Goal: Information Seeking & Learning: Learn about a topic

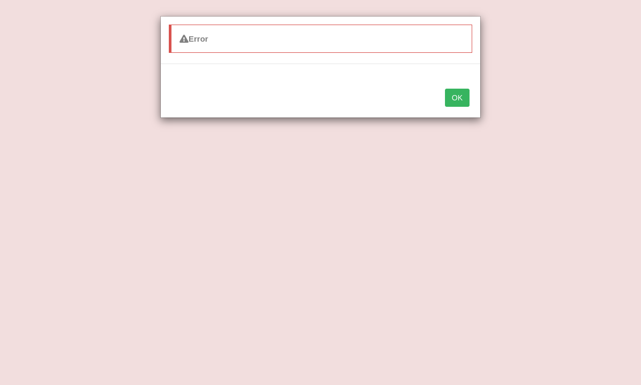
click at [460, 100] on button "OK" at bounding box center [457, 98] width 25 height 18
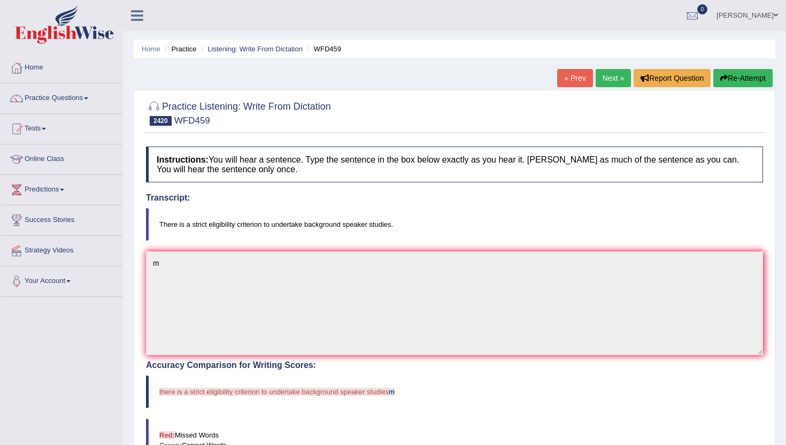
click at [609, 75] on link "Next »" at bounding box center [612, 78] width 35 height 18
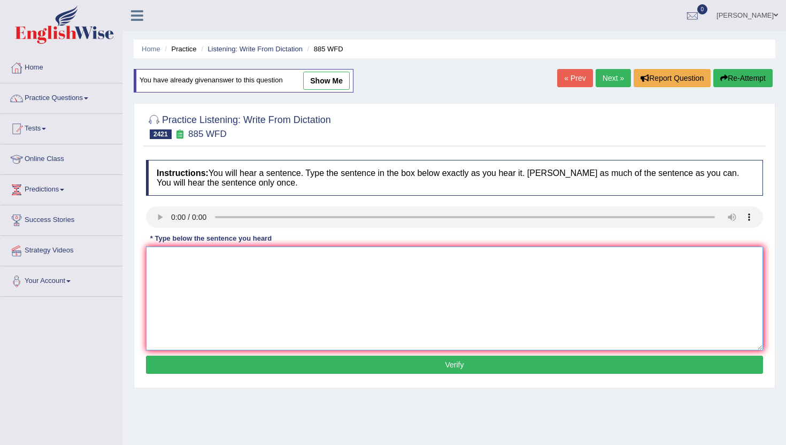
click at [201, 279] on textarea at bounding box center [454, 298] width 617 height 104
type textarea "m"
click at [207, 366] on button "Verify" at bounding box center [454, 364] width 617 height 18
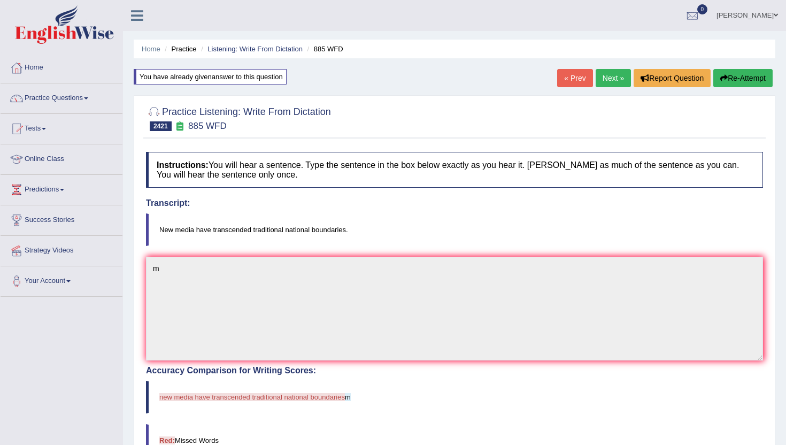
click at [621, 82] on link "Next »" at bounding box center [612, 78] width 35 height 18
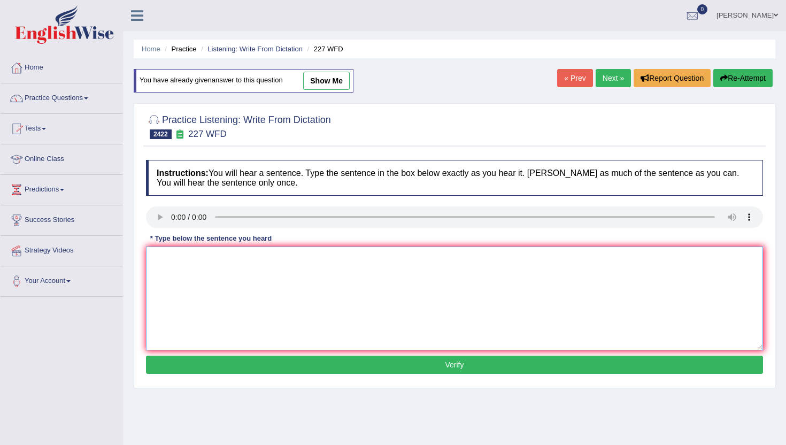
click at [214, 284] on textarea at bounding box center [454, 298] width 617 height 104
type textarea "m"
click at [207, 363] on button "Verify" at bounding box center [454, 364] width 617 height 18
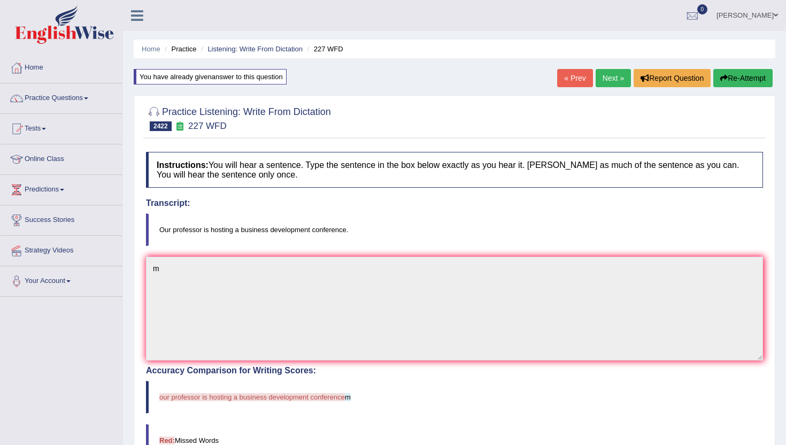
click at [604, 76] on link "Next »" at bounding box center [612, 78] width 35 height 18
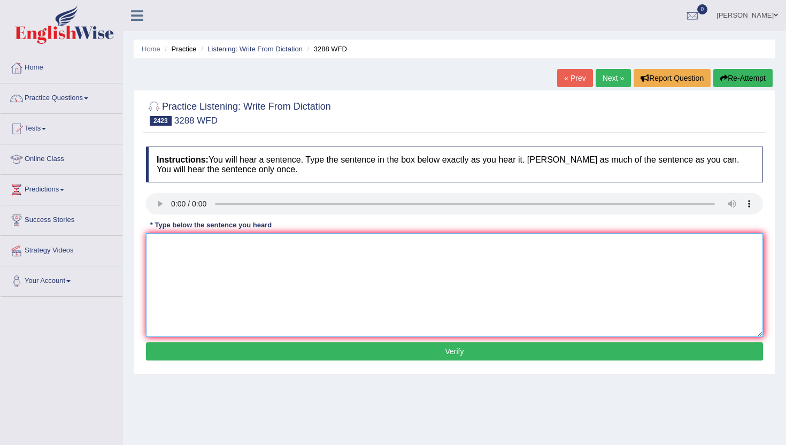
click at [196, 268] on textarea at bounding box center [454, 285] width 617 height 104
type textarea "m"
click at [213, 351] on button "Verify" at bounding box center [454, 351] width 617 height 18
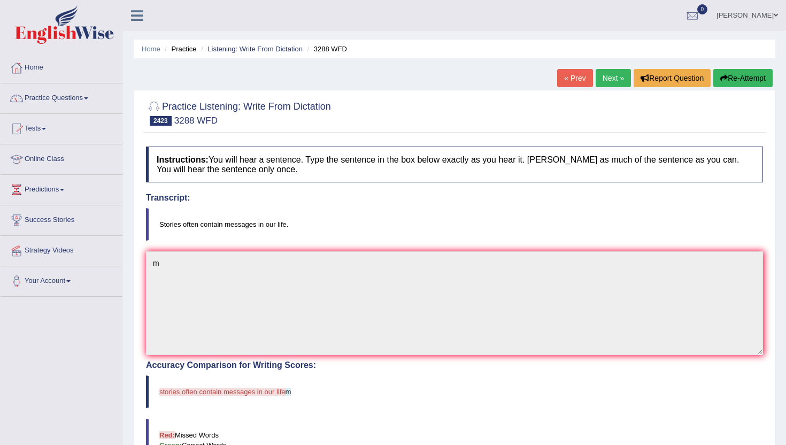
click at [604, 80] on link "Next »" at bounding box center [612, 78] width 35 height 18
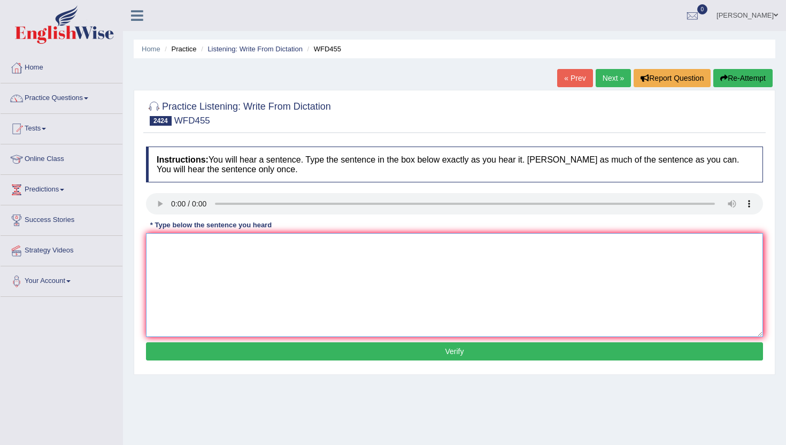
click at [173, 276] on textarea at bounding box center [454, 285] width 617 height 104
type textarea "m"
click at [171, 349] on button "Verify" at bounding box center [454, 351] width 617 height 18
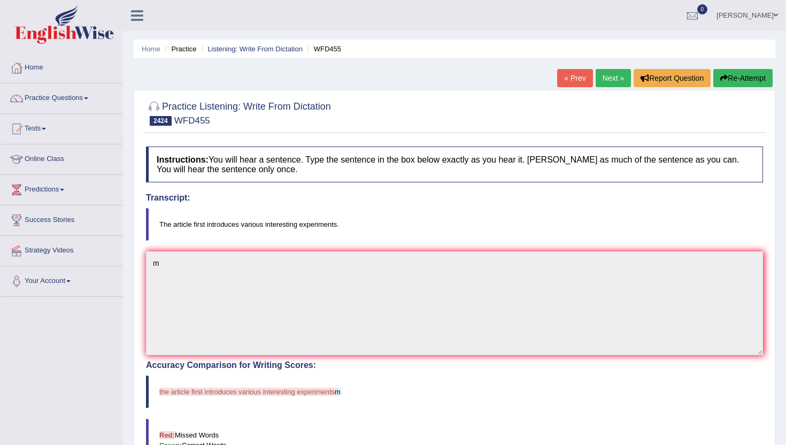
click at [605, 76] on link "Next »" at bounding box center [612, 78] width 35 height 18
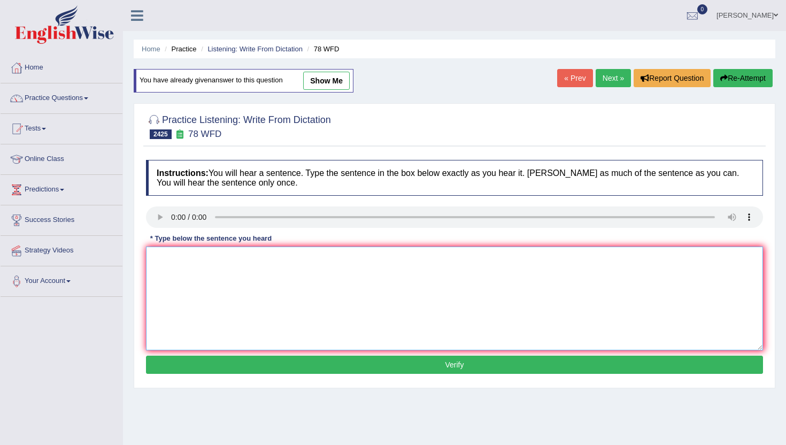
click at [181, 300] on textarea at bounding box center [454, 298] width 617 height 104
type textarea "n"
click at [189, 360] on button "Verify" at bounding box center [454, 364] width 617 height 18
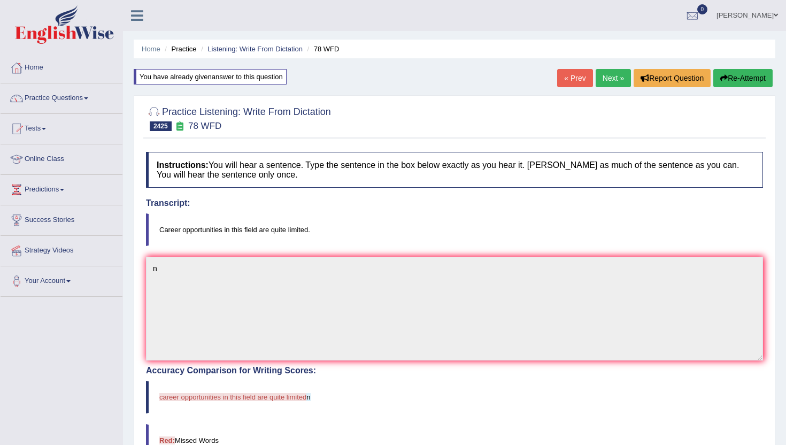
click at [601, 77] on link "Next »" at bounding box center [612, 78] width 35 height 18
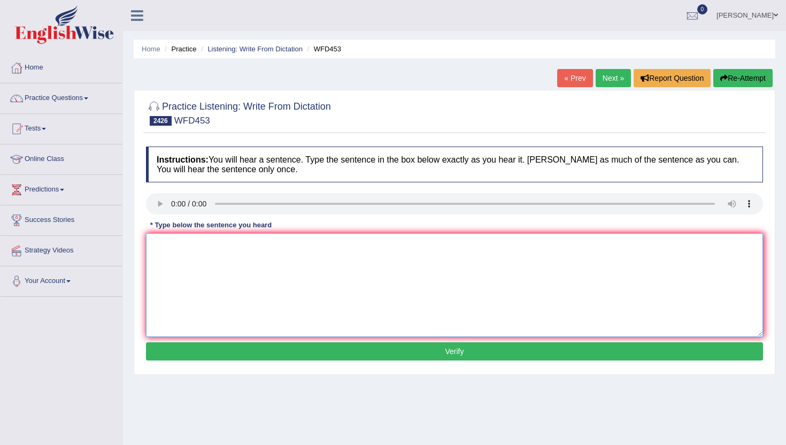
click at [183, 305] on textarea at bounding box center [454, 285] width 617 height 104
type textarea "n"
click at [198, 338] on div "Instructions: You will hear a sentence. Type the sentence in the box below exac…" at bounding box center [454, 255] width 622 height 228
click at [198, 353] on button "Verify" at bounding box center [454, 351] width 617 height 18
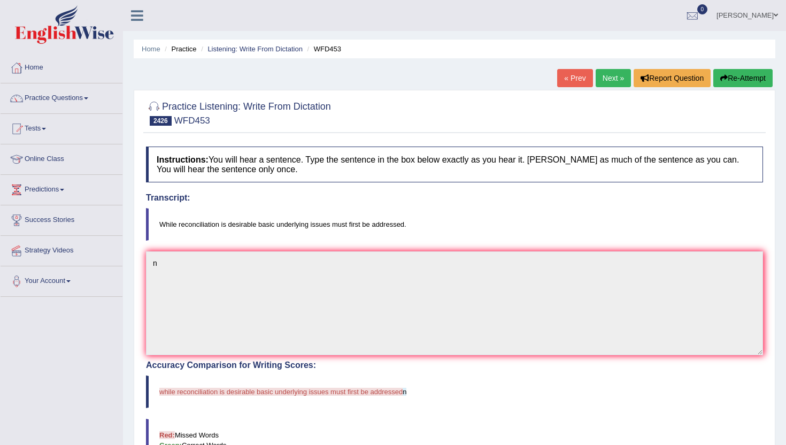
click at [611, 76] on link "Next »" at bounding box center [612, 78] width 35 height 18
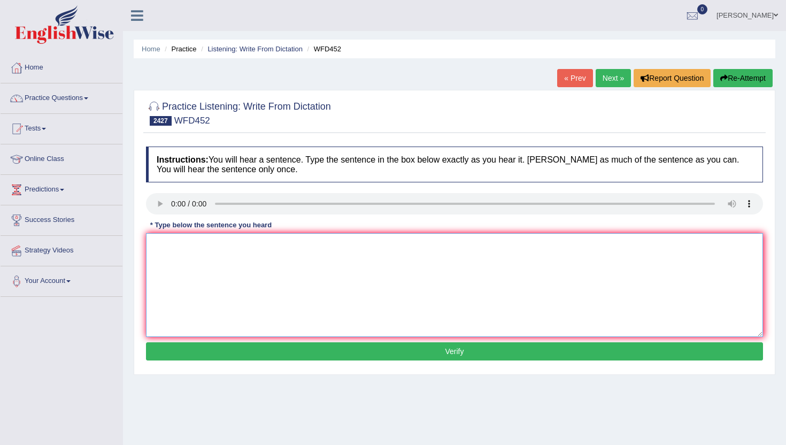
click at [188, 249] on textarea at bounding box center [454, 285] width 617 height 104
type textarea "bn"
click at [200, 354] on button "Verify" at bounding box center [454, 351] width 617 height 18
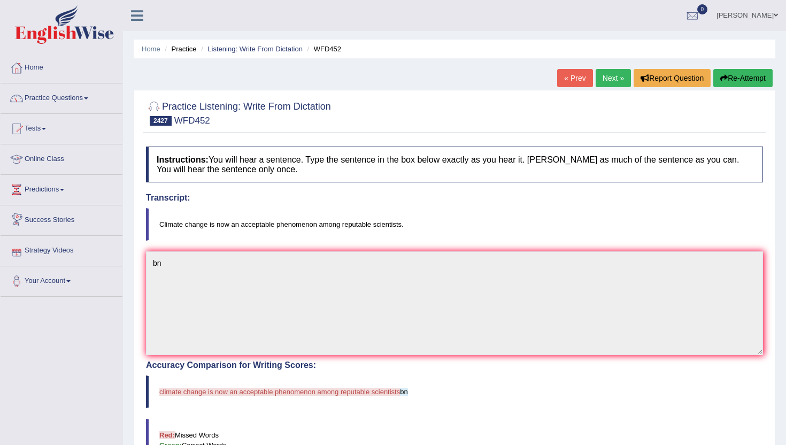
click at [596, 80] on link "Next »" at bounding box center [612, 78] width 35 height 18
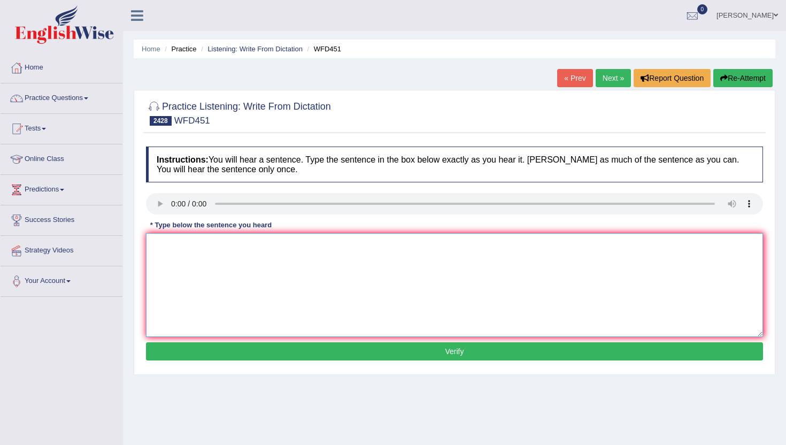
click at [196, 268] on textarea at bounding box center [454, 285] width 617 height 104
type textarea "n"
click at [180, 360] on button "Verify" at bounding box center [454, 351] width 617 height 18
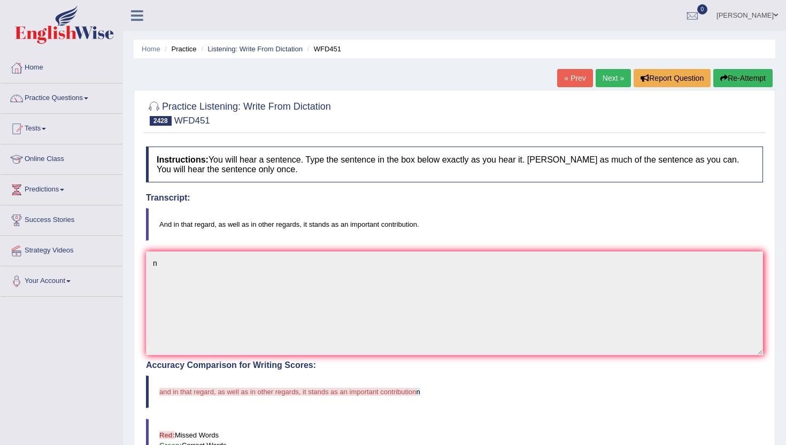
click at [599, 78] on link "Next »" at bounding box center [612, 78] width 35 height 18
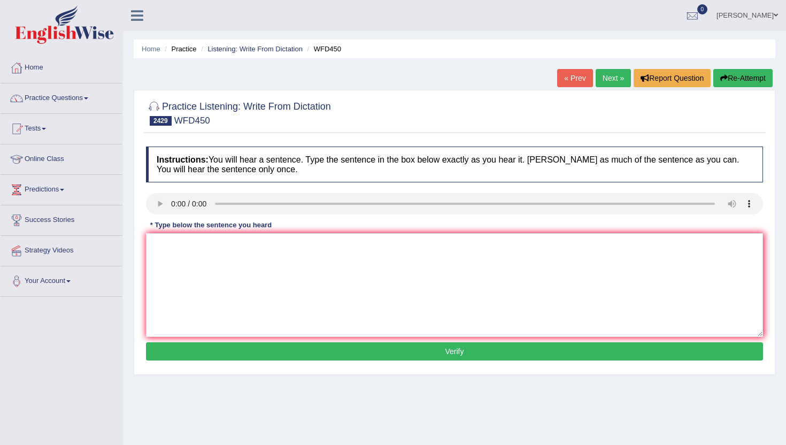
click at [151, 214] on div at bounding box center [454, 205] width 617 height 24
click at [254, 335] on textarea at bounding box center [454, 285] width 617 height 104
click at [276, 296] on textarea at bounding box center [454, 285] width 617 height 104
type textarea "h"
click at [310, 349] on button "Verify" at bounding box center [454, 351] width 617 height 18
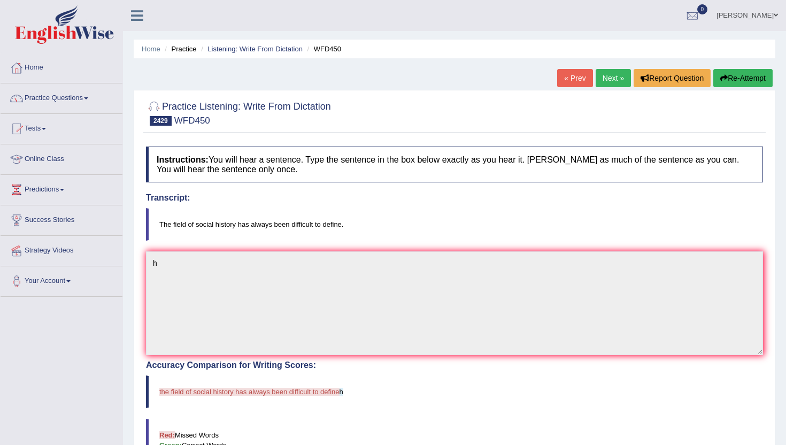
drag, startPoint x: 612, startPoint y: 87, endPoint x: 612, endPoint y: 81, distance: 5.9
click at [612, 81] on div "« Prev Next » Report Question Re-Attempt" at bounding box center [666, 79] width 218 height 21
click at [612, 77] on link "Next »" at bounding box center [612, 78] width 35 height 18
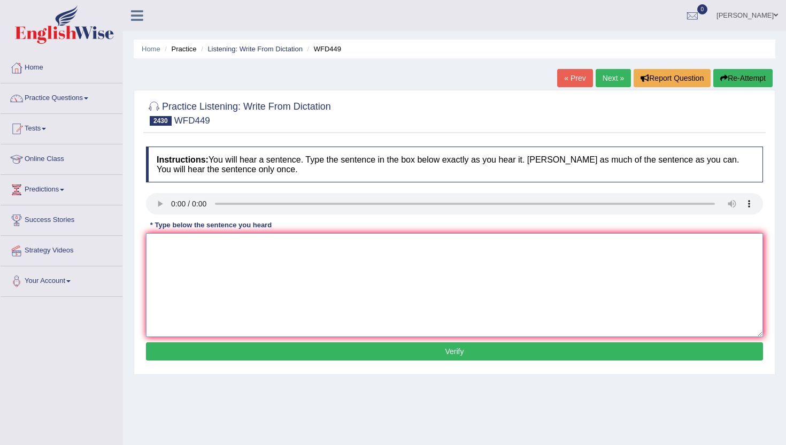
click at [183, 311] on textarea at bounding box center [454, 285] width 617 height 104
type textarea "n"
click at [184, 350] on button "Verify" at bounding box center [454, 351] width 617 height 18
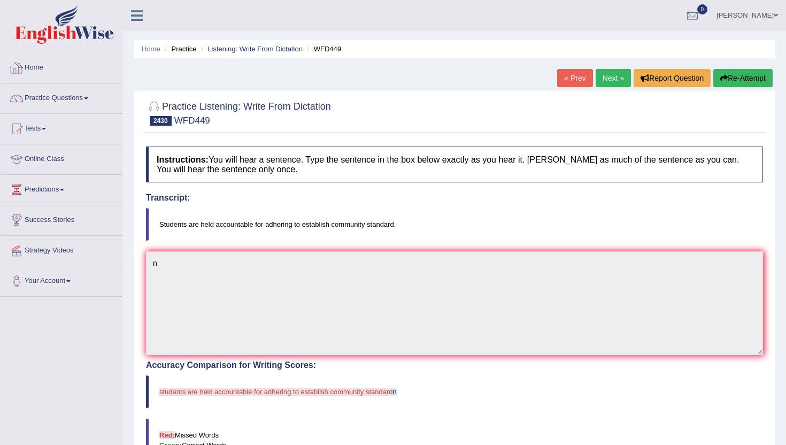
click at [38, 65] on link "Home" at bounding box center [62, 66] width 122 height 27
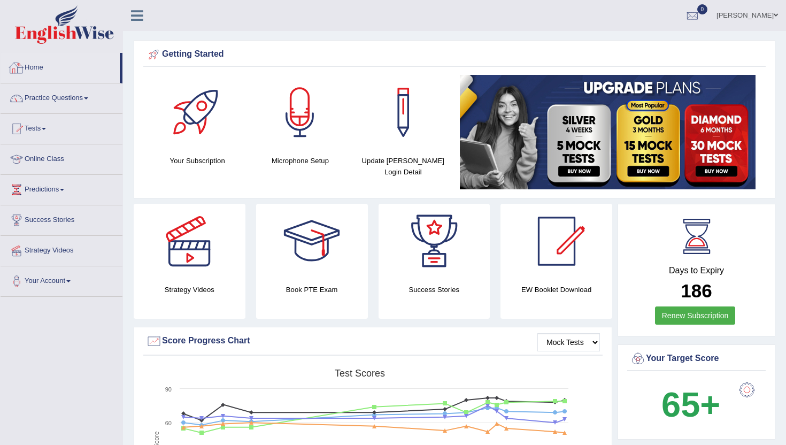
click at [37, 65] on link "Home" at bounding box center [60, 66] width 119 height 27
click at [37, 66] on link "Home" at bounding box center [60, 66] width 119 height 27
click at [36, 66] on link "Home" at bounding box center [60, 66] width 119 height 27
click at [43, 69] on link "Home" at bounding box center [60, 66] width 119 height 27
click at [49, 100] on link "Practice Questions" at bounding box center [62, 96] width 122 height 27
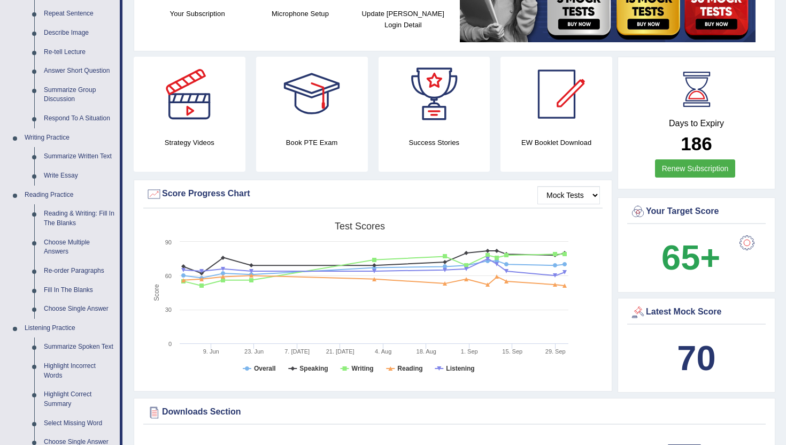
scroll to position [150, 0]
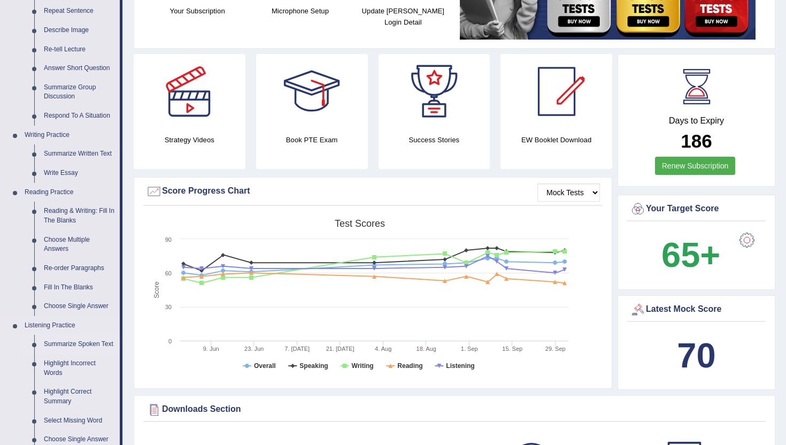
click at [50, 347] on link "Summarize Spoken Text" at bounding box center [79, 344] width 81 height 19
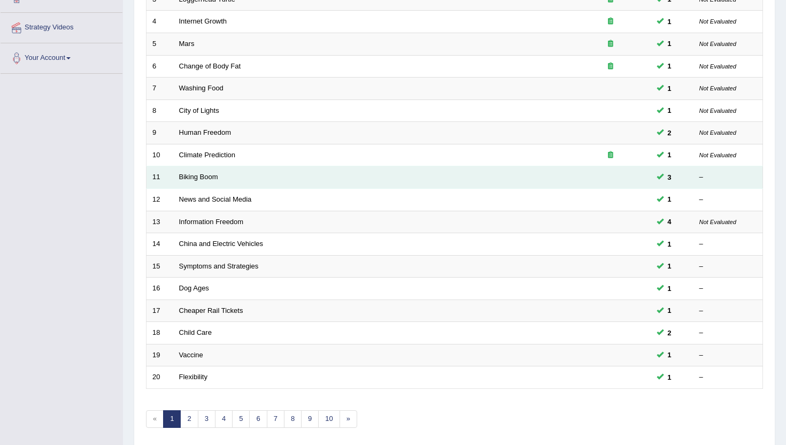
scroll to position [235, 0]
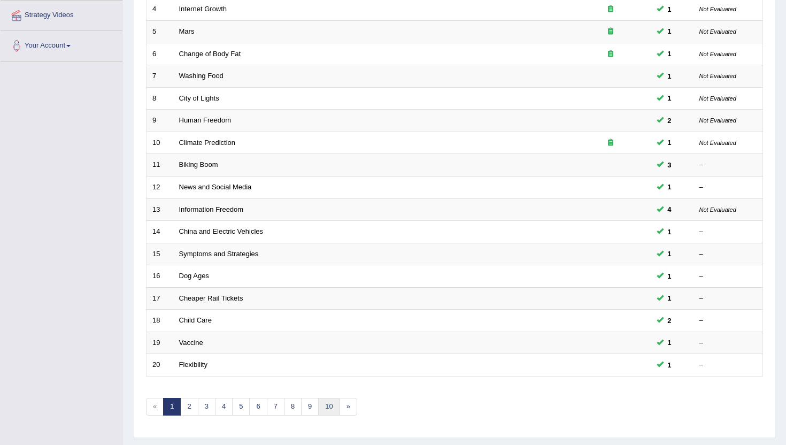
click at [324, 406] on link "10" at bounding box center [328, 407] width 21 height 18
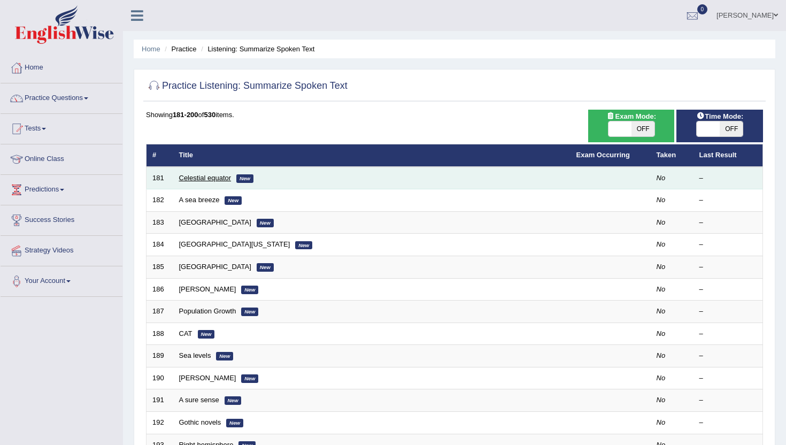
click at [205, 177] on link "Celestial equator" at bounding box center [205, 178] width 52 height 8
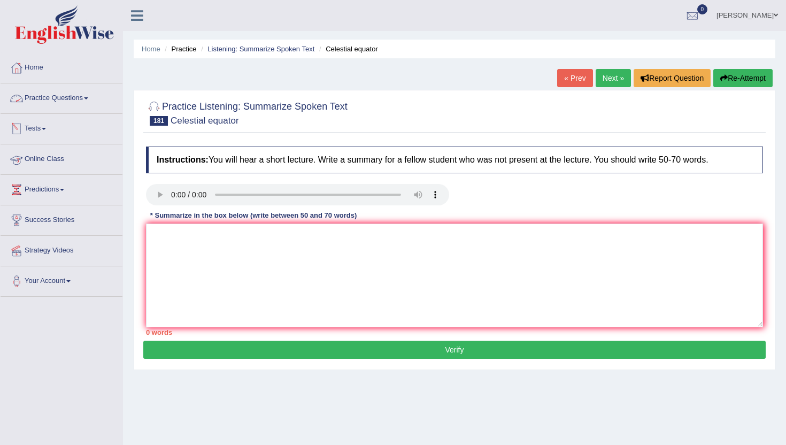
click at [59, 96] on link "Practice Questions" at bounding box center [62, 96] width 122 height 27
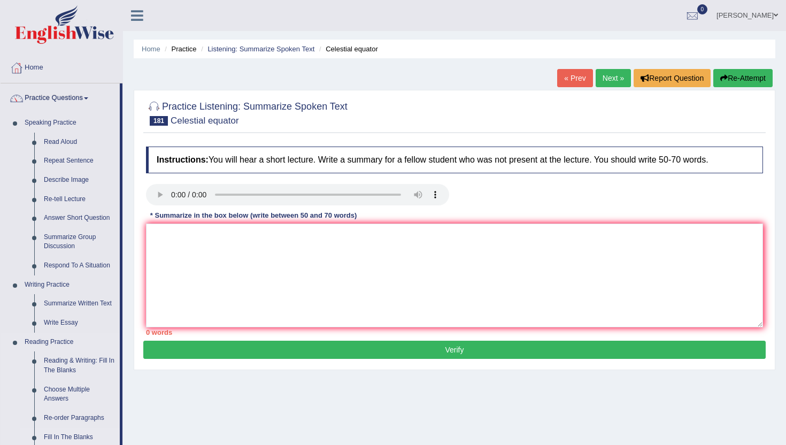
click at [119, 430] on link "Fill In The Blanks" at bounding box center [79, 437] width 81 height 19
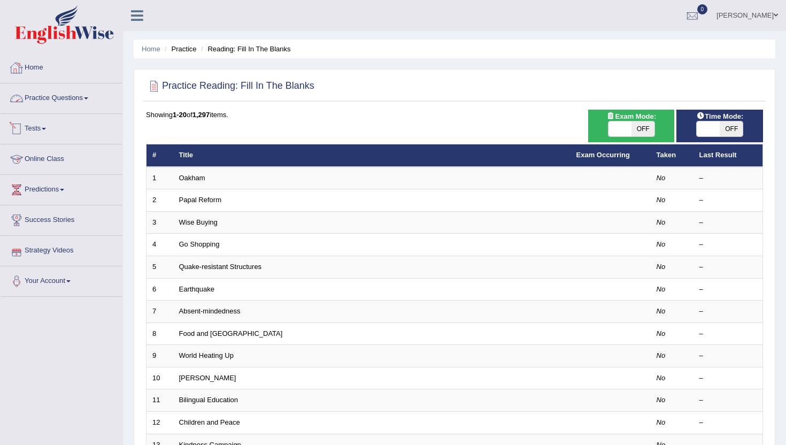
click at [58, 100] on link "Practice Questions" at bounding box center [62, 96] width 122 height 27
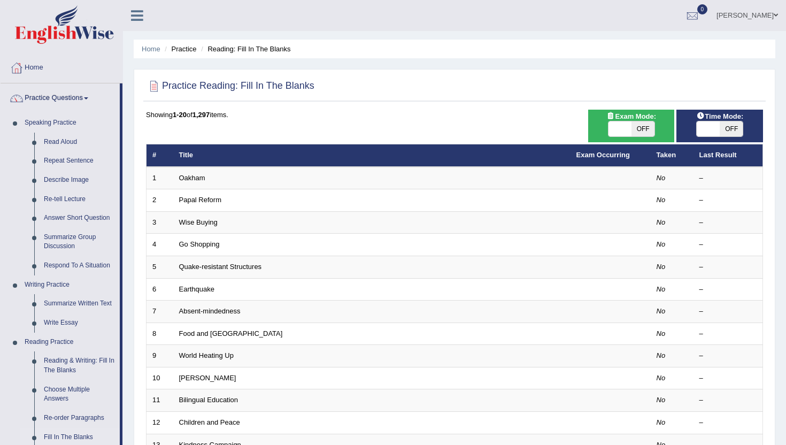
click at [129, 422] on div "Home Practice Reading: Fill In The Blanks Practice Reading: Fill In The Blanks …" at bounding box center [454, 340] width 663 height 681
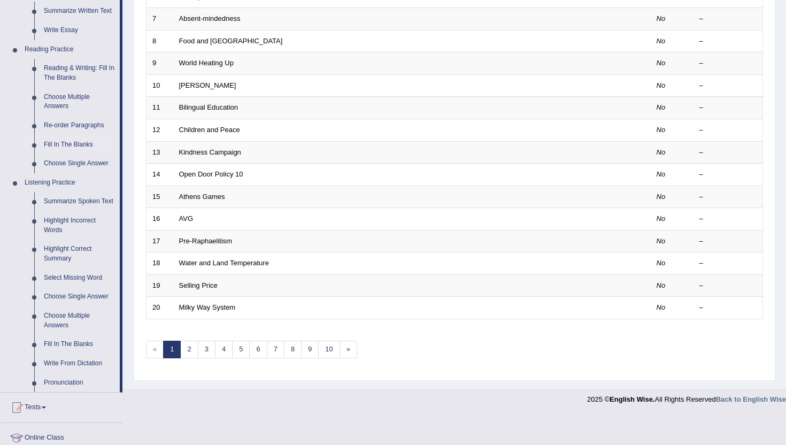
scroll to position [299, 0]
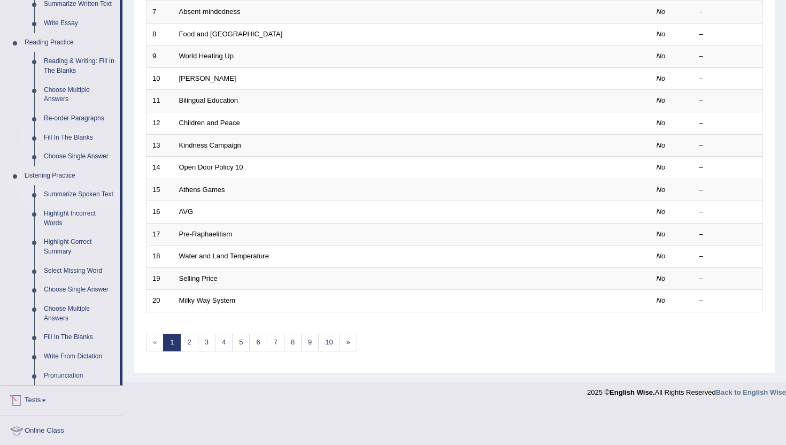
click at [56, 200] on link "Summarize Spoken Text" at bounding box center [79, 194] width 81 height 19
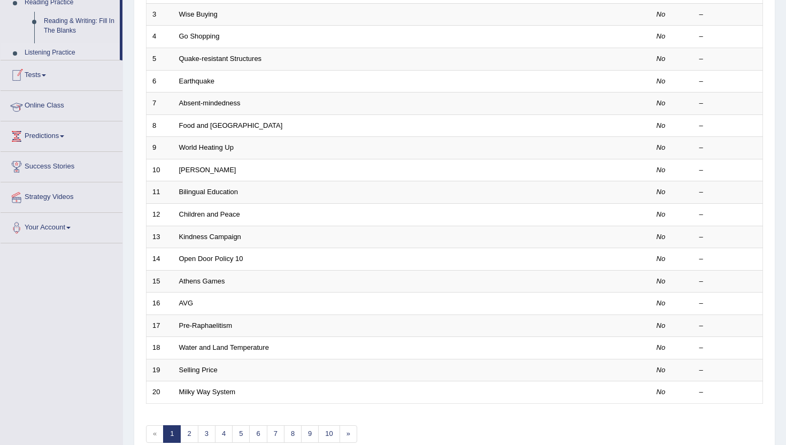
scroll to position [141, 0]
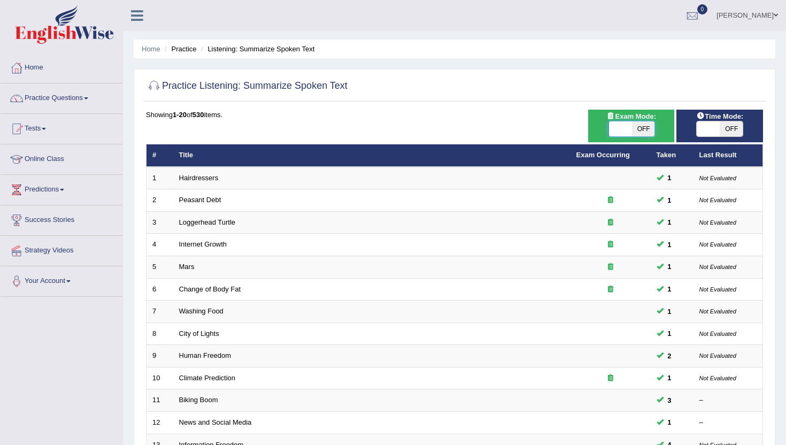
click at [627, 133] on span at bounding box center [620, 128] width 23 height 15
click at [641, 130] on span "OFF" at bounding box center [642, 128] width 23 height 15
checkbox input "true"
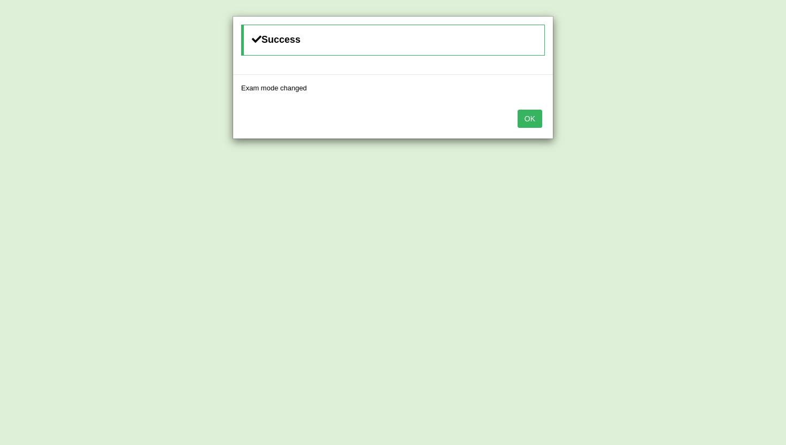
click at [529, 120] on button "OK" at bounding box center [529, 119] width 25 height 18
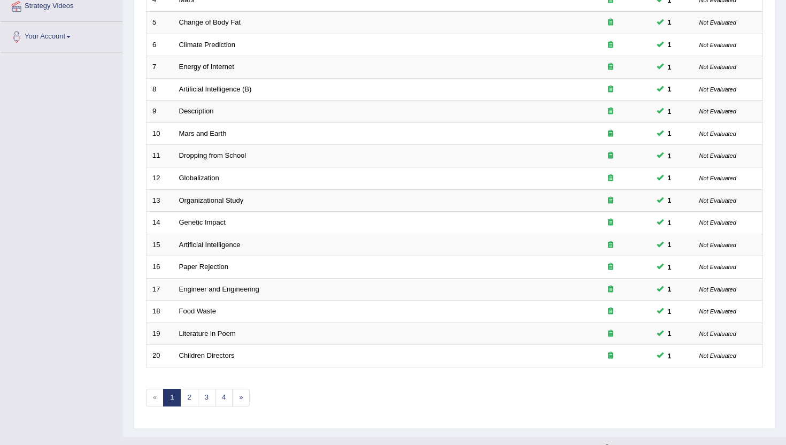
scroll to position [263, 0]
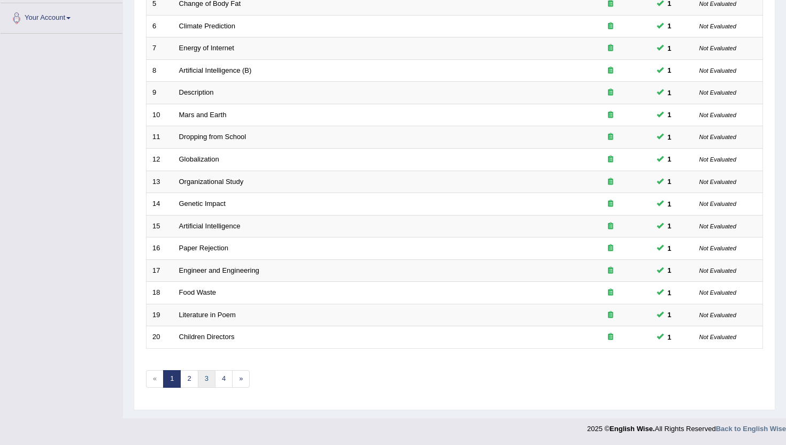
click at [200, 375] on link "3" at bounding box center [207, 379] width 18 height 18
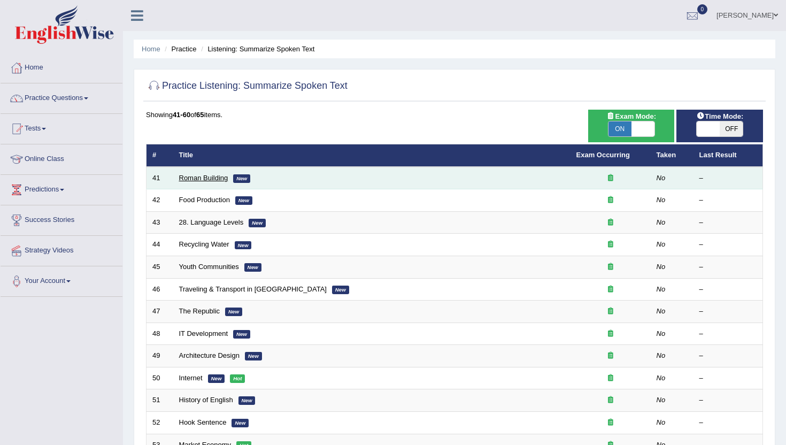
click at [201, 177] on link "Roman Building" at bounding box center [203, 178] width 49 height 8
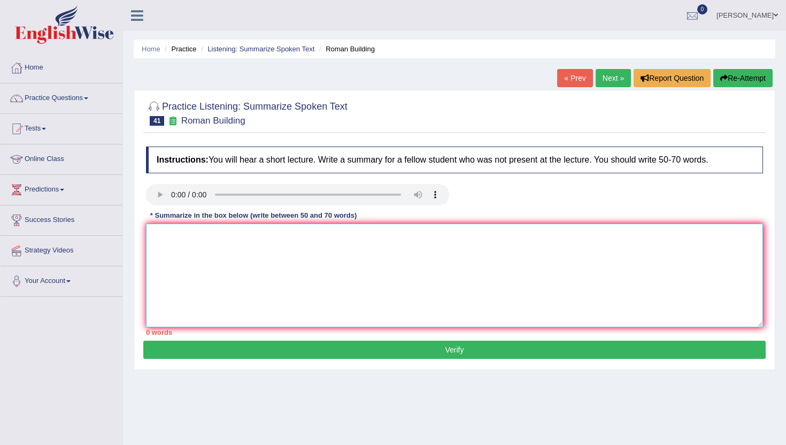
click at [333, 271] on textarea at bounding box center [454, 275] width 617 height 104
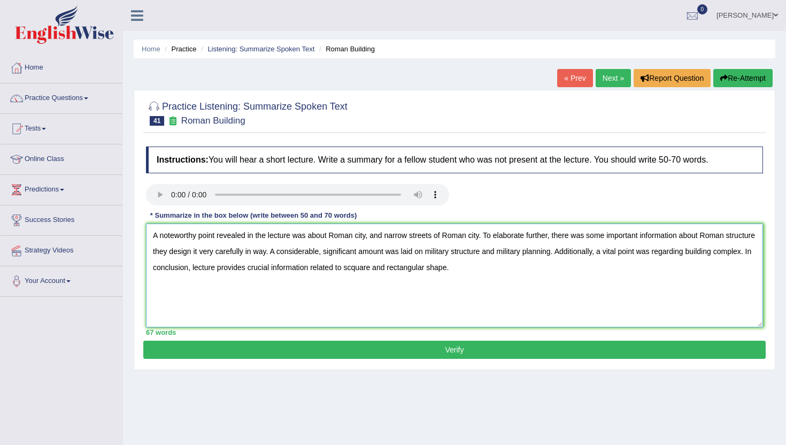
click at [181, 270] on textarea "A noteworthy point revealed in the lecture was about Roman city, and narrow str…" at bounding box center [454, 275] width 617 height 104
click at [722, 255] on textarea "A noteworthy point revealed in the lecture was about Roman city, and narrow str…" at bounding box center [454, 275] width 617 height 104
type textarea "A noteworthy point revealed in the lecture was about Roman city, and narrow str…"
click at [359, 344] on button "Verify" at bounding box center [454, 349] width 622 height 18
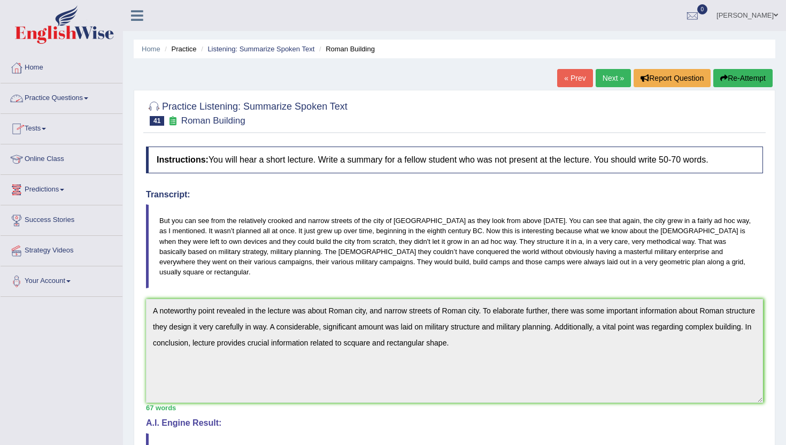
click at [69, 97] on link "Practice Questions" at bounding box center [62, 96] width 122 height 27
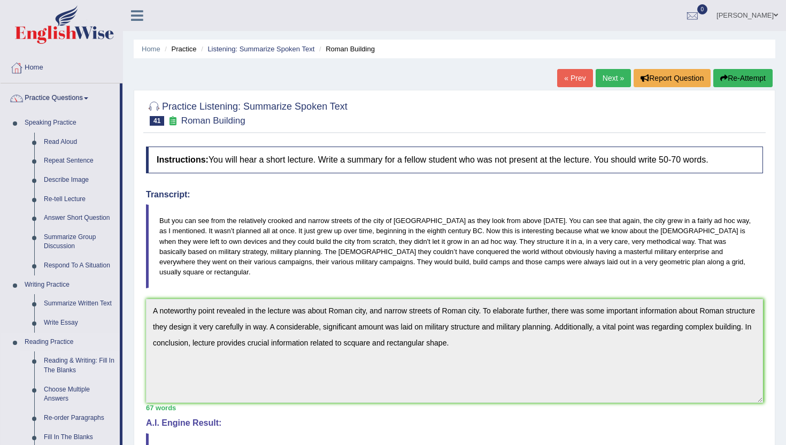
click at [69, 366] on link "Reading & Writing: Fill In The Blanks" at bounding box center [79, 365] width 81 height 28
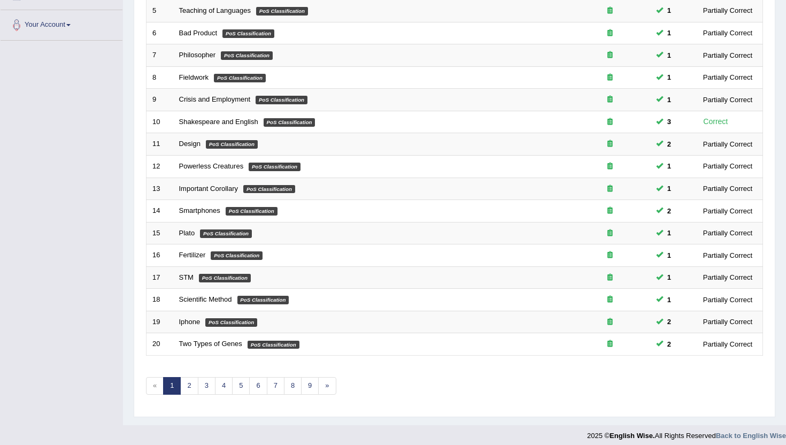
scroll to position [263, 0]
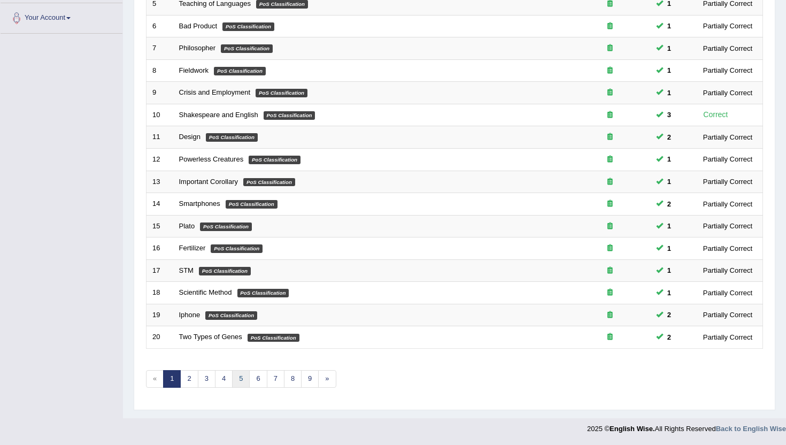
click at [248, 380] on link "5" at bounding box center [241, 379] width 18 height 18
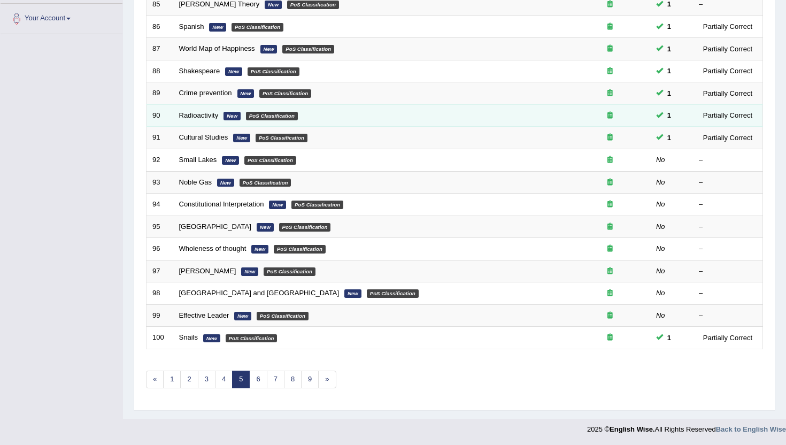
scroll to position [263, 0]
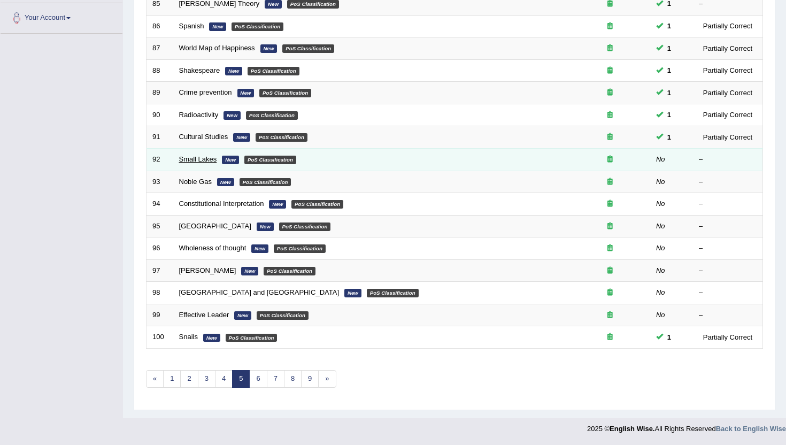
click at [188, 157] on link "Small Lakes" at bounding box center [198, 159] width 38 height 8
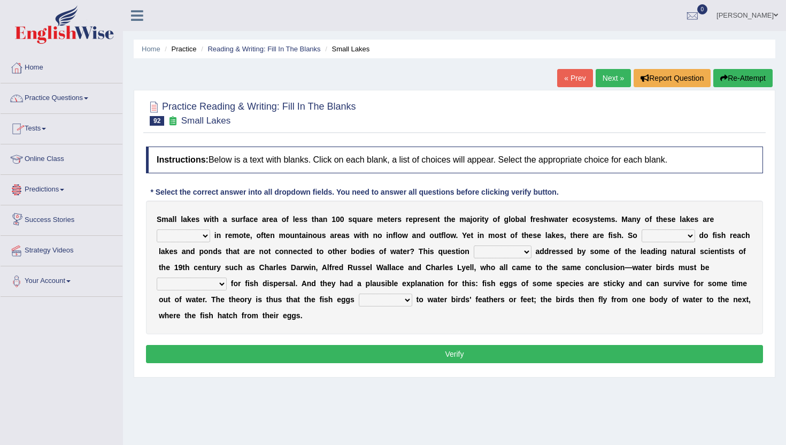
click at [183, 235] on select "depicted found [PERSON_NAME] told" at bounding box center [183, 235] width 53 height 13
select select "found"
click at [157, 229] on select "depicted found forseen told" at bounding box center [183, 235] width 53 height 13
click at [663, 236] on select "how why whether where" at bounding box center [667, 235] width 53 height 13
select select "how"
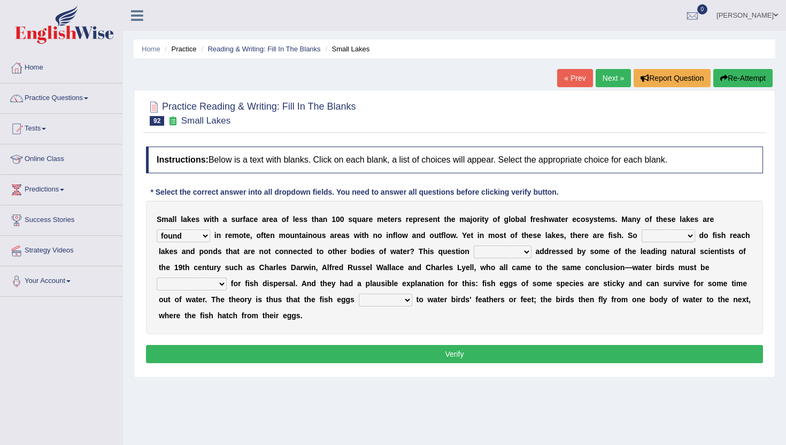
click at [641, 229] on select "how why whether where" at bounding box center [667, 235] width 53 height 13
click at [495, 255] on select "has already was already was been been" at bounding box center [502, 251] width 58 height 13
select select "has already"
click at [473, 245] on select "has already was already was been been" at bounding box center [502, 251] width 58 height 13
click at [175, 288] on select "despicable distinguishable vulnerable responsible" at bounding box center [192, 283] width 70 height 13
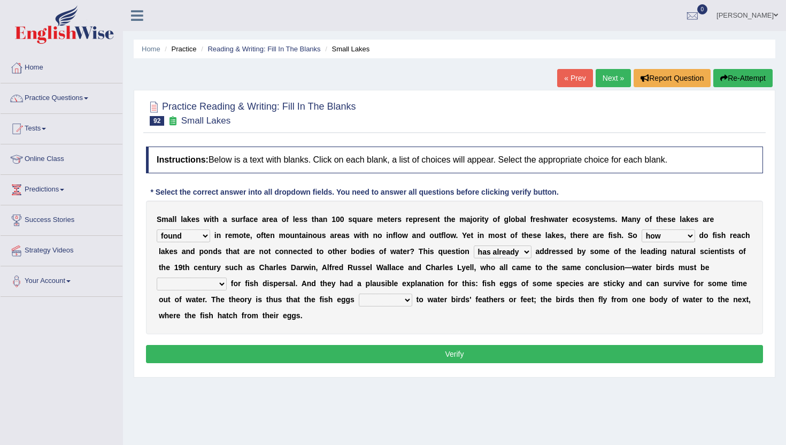
select select "distinguishable"
click at [157, 277] on select "despicable distinguishable vulnerable responsible" at bounding box center [192, 283] width 70 height 13
click at [397, 299] on select "stick add rise merge" at bounding box center [385, 299] width 53 height 13
select select "stick"
click at [359, 293] on select "stick add rise merge" at bounding box center [385, 299] width 53 height 13
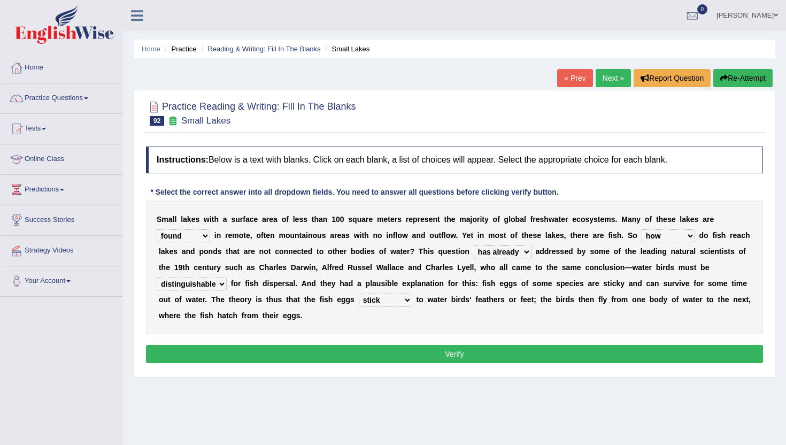
click at [386, 352] on button "Verify" at bounding box center [454, 354] width 617 height 18
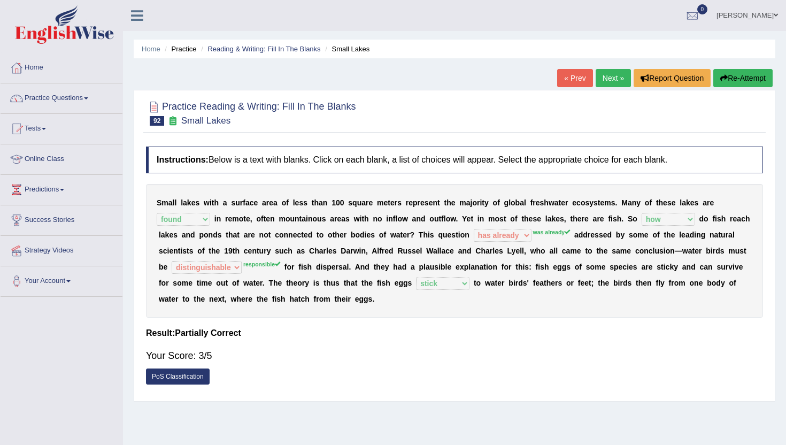
click at [604, 82] on link "Next »" at bounding box center [612, 78] width 35 height 18
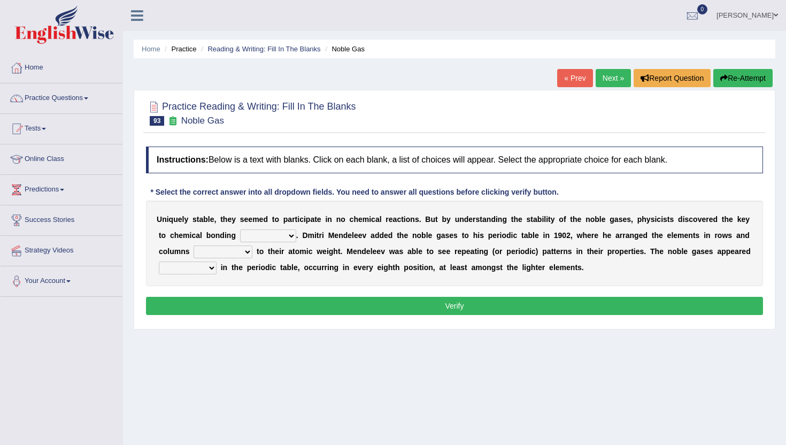
click at [266, 233] on select "himself away themselves itself" at bounding box center [268, 235] width 56 height 13
click at [213, 256] on select "contributing need bond according" at bounding box center [222, 251] width 59 height 13
select select "according"
click at [193, 245] on select "contributing need bond according" at bounding box center [222, 251] width 59 height 13
click at [196, 267] on select "enormously regularly abruptly vividly" at bounding box center [188, 267] width 58 height 13
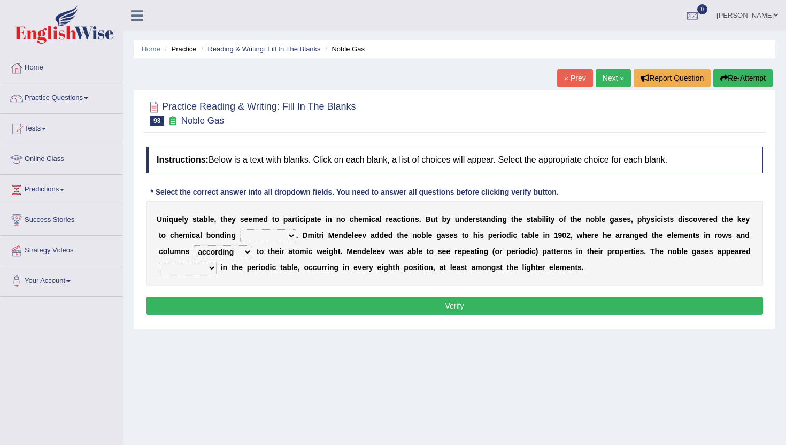
select select "vividly"
click at [159, 261] on select "enormously regularly abruptly vividly" at bounding box center [188, 267] width 58 height 13
click at [250, 235] on select "himself away themselves itself" at bounding box center [268, 235] width 56 height 13
select select "themselves"
click at [240, 229] on select "himself away themselves itself" at bounding box center [268, 235] width 56 height 13
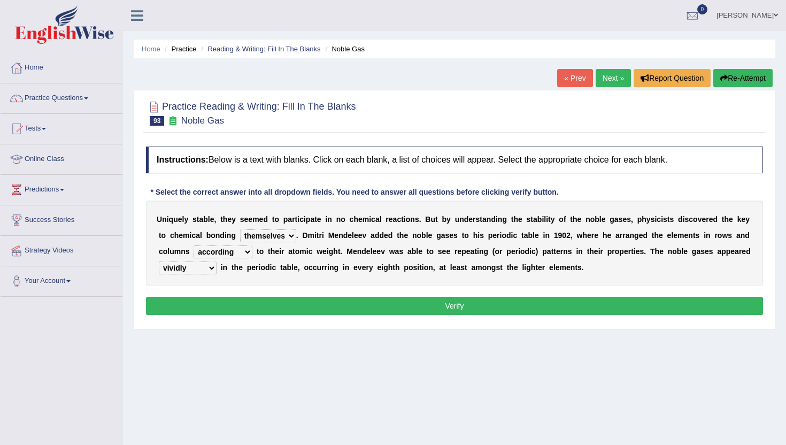
click at [263, 305] on button "Verify" at bounding box center [454, 306] width 617 height 18
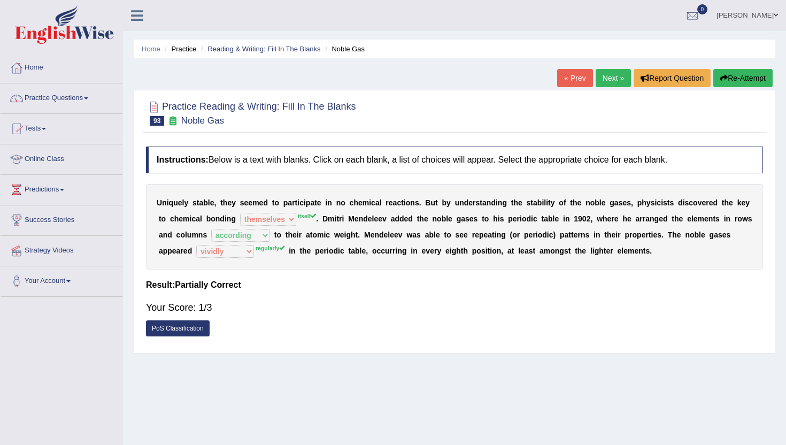
click at [610, 71] on link "Next »" at bounding box center [612, 78] width 35 height 18
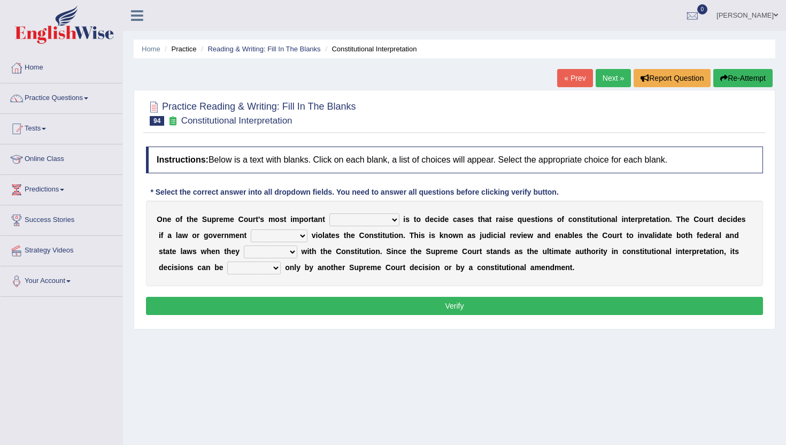
click at [378, 222] on select "legislation purviews permissions responsibilities" at bounding box center [364, 219] width 70 height 13
select select "legislation"
click at [329, 213] on select "legislation purviews permissions responsibilities" at bounding box center [364, 219] width 70 height 13
click at [377, 217] on select "legislation purviews permissions responsibilities" at bounding box center [364, 219] width 70 height 13
click at [257, 236] on select "auction action approach speculation" at bounding box center [279, 235] width 57 height 13
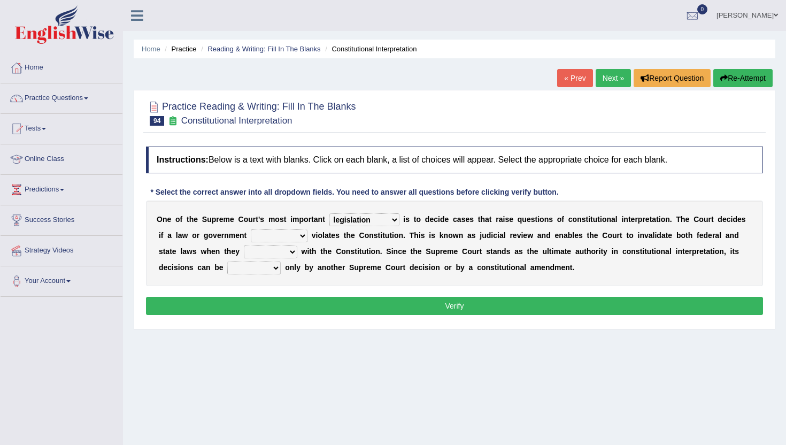
select select "action"
click at [251, 229] on select "auction action approach speculation" at bounding box center [279, 235] width 57 height 13
click at [254, 253] on select "tally conflict accord overlap" at bounding box center [270, 251] width 53 height 13
select select "overlap"
click at [244, 245] on select "tally conflict accord overlap" at bounding box center [270, 251] width 53 height 13
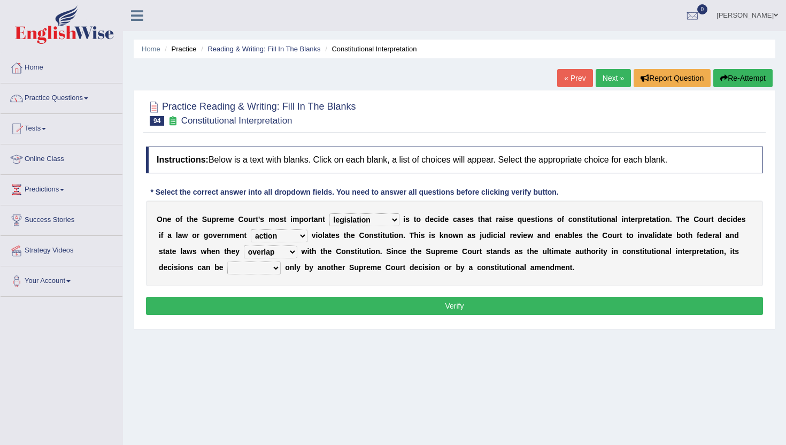
click at [288, 250] on select "tally conflict accord overlap" at bounding box center [270, 251] width 53 height 13
click at [261, 269] on select "charged changed followed altered" at bounding box center [253, 267] width 53 height 13
click at [227, 261] on select "charged changed followed altered" at bounding box center [253, 267] width 53 height 13
click at [268, 273] on select "charged changed followed altered" at bounding box center [253, 267] width 53 height 13
select select "altered"
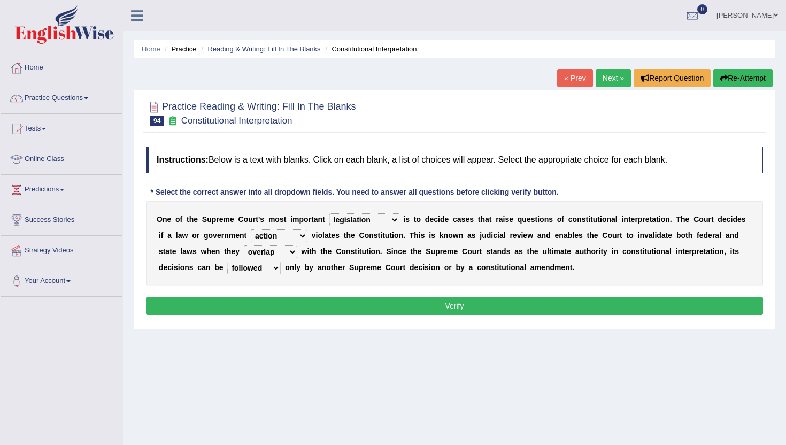
click at [227, 261] on select "charged changed followed altered" at bounding box center [253, 267] width 53 height 13
click at [291, 305] on button "Verify" at bounding box center [454, 306] width 617 height 18
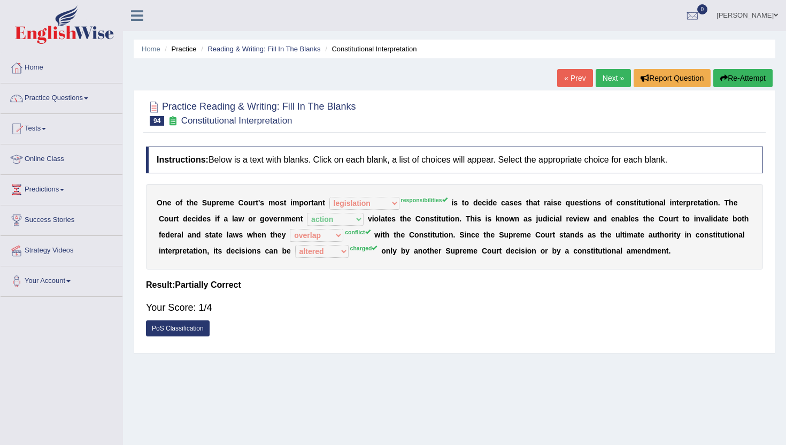
click at [569, 70] on link "« Prev" at bounding box center [574, 78] width 35 height 18
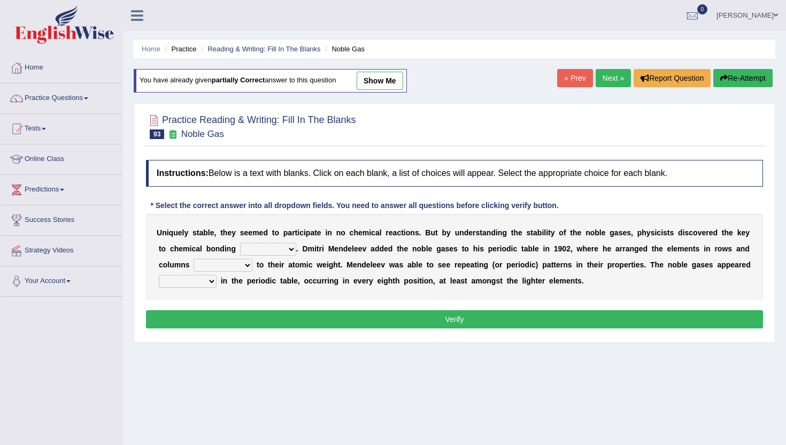
click at [285, 243] on select "himself away themselves itself" at bounding box center [268, 249] width 56 height 13
select select "itself"
click at [240, 243] on select "himself away themselves itself" at bounding box center [268, 249] width 56 height 13
click at [238, 261] on select "contributing need bond according" at bounding box center [222, 265] width 59 height 13
select select "according"
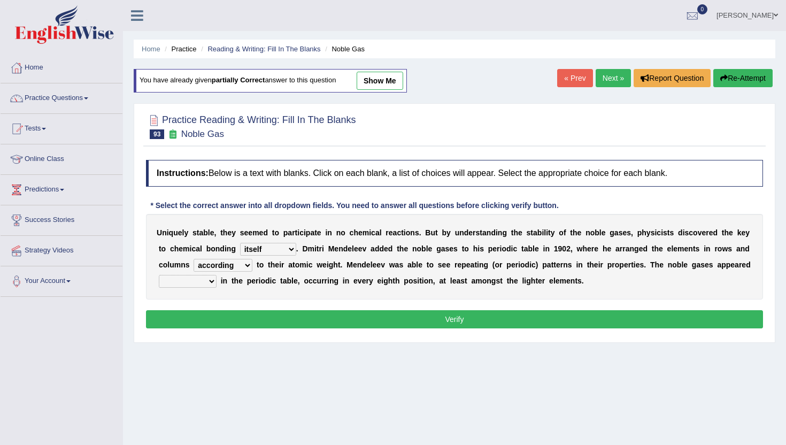
click at [193, 259] on select "contributing need bond according" at bounding box center [222, 265] width 59 height 13
click at [189, 280] on select "enormously regularly abruptly vividly" at bounding box center [188, 281] width 58 height 13
select select "regularly"
click at [159, 275] on select "enormously regularly abruptly vividly" at bounding box center [188, 281] width 58 height 13
click at [190, 312] on button "Verify" at bounding box center [454, 319] width 617 height 18
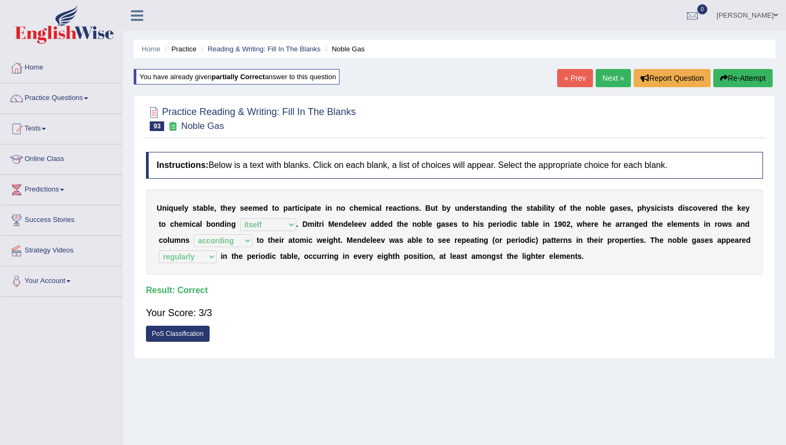
click at [596, 73] on link "Next »" at bounding box center [612, 78] width 35 height 18
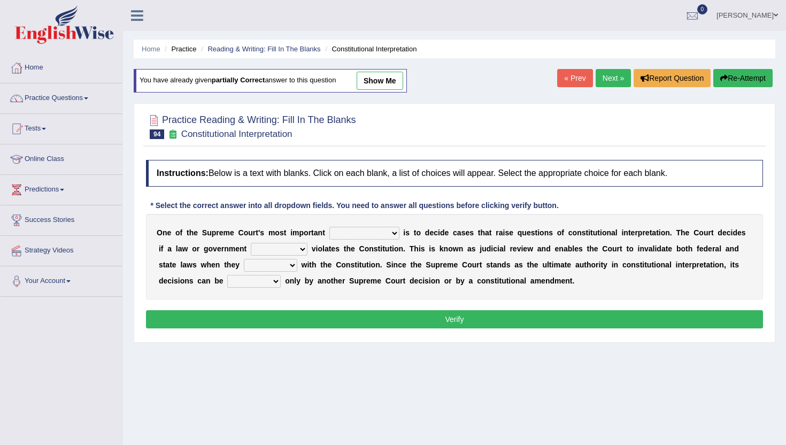
click at [355, 234] on select "legislation purviews permissions responsibilities" at bounding box center [364, 233] width 70 height 13
select select "responsibilities"
click at [329, 227] on select "legislation purviews permissions responsibilities" at bounding box center [364, 233] width 70 height 13
click at [286, 253] on select "auction action approach speculation" at bounding box center [279, 249] width 57 height 13
select select "action"
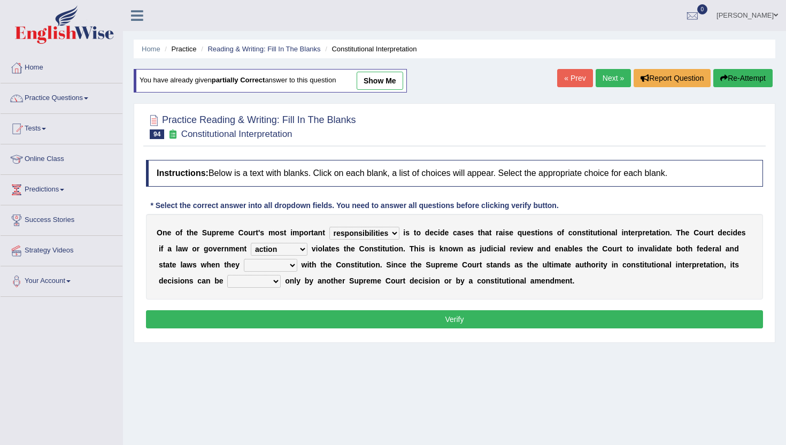
click at [251, 243] on select "auction action approach speculation" at bounding box center [279, 249] width 57 height 13
click at [268, 269] on select "tally conflict accord overlap" at bounding box center [270, 265] width 53 height 13
select select "conflict"
click at [244, 259] on select "tally conflict accord overlap" at bounding box center [270, 265] width 53 height 13
click at [250, 283] on select "charged changed followed altered" at bounding box center [253, 281] width 53 height 13
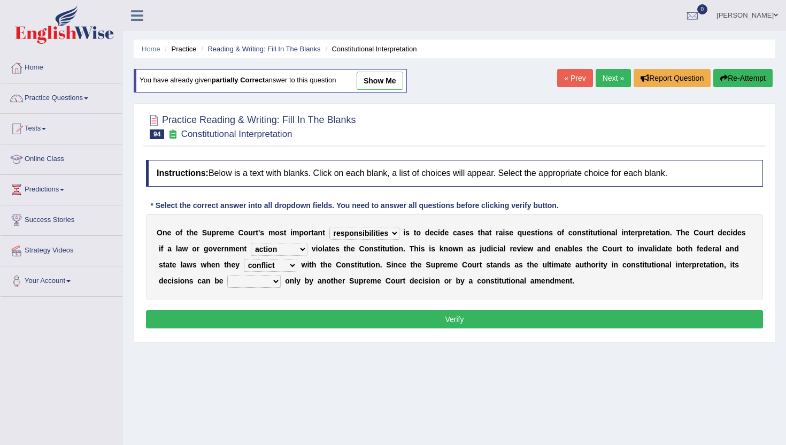
select select "charged"
click at [227, 275] on select "charged changed followed altered" at bounding box center [253, 281] width 53 height 13
click at [262, 325] on button "Verify" at bounding box center [454, 319] width 617 height 18
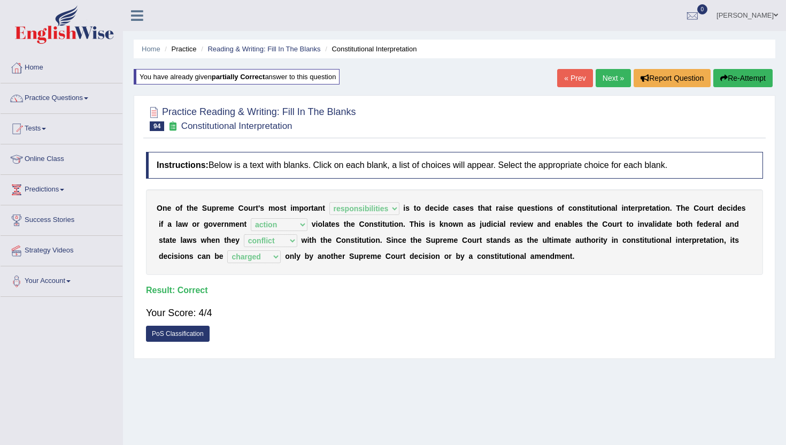
click at [610, 78] on link "Next »" at bounding box center [612, 78] width 35 height 18
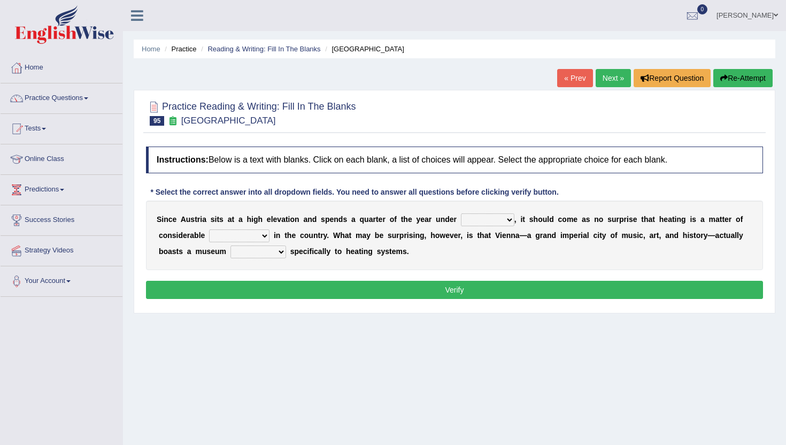
click at [502, 223] on select "rain wind typhoon snow" at bounding box center [487, 219] width 53 height 13
select select "typhoon"
click at [461, 213] on select "rain wind typhoon snow" at bounding box center [487, 219] width 53 height 13
click at [234, 231] on select "leakage importance memory convenience" at bounding box center [239, 235] width 60 height 13
click at [209, 229] on select "leakage importance memory convenience" at bounding box center [239, 235] width 60 height 13
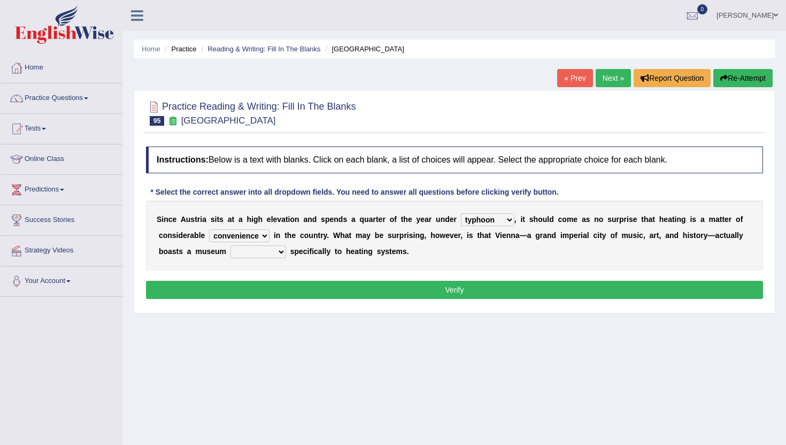
click at [242, 234] on select "leakage importance memory convenience" at bounding box center [239, 235] width 60 height 13
select select "importance"
click at [209, 229] on select "leakage importance memory convenience" at bounding box center [239, 235] width 60 height 13
click at [257, 257] on select "repellent dictated dedicated determined" at bounding box center [258, 251] width 56 height 13
select select "dedicated"
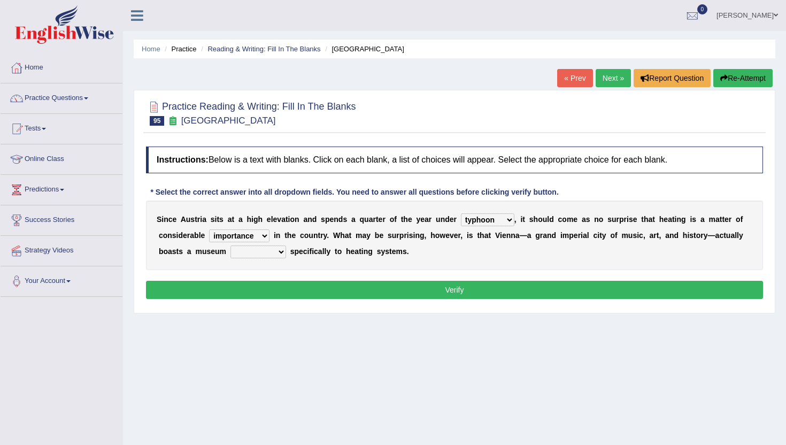
click at [230, 245] on select "repellent dictated dedicated determined" at bounding box center [258, 251] width 56 height 13
click at [253, 292] on button "Verify" at bounding box center [454, 290] width 617 height 18
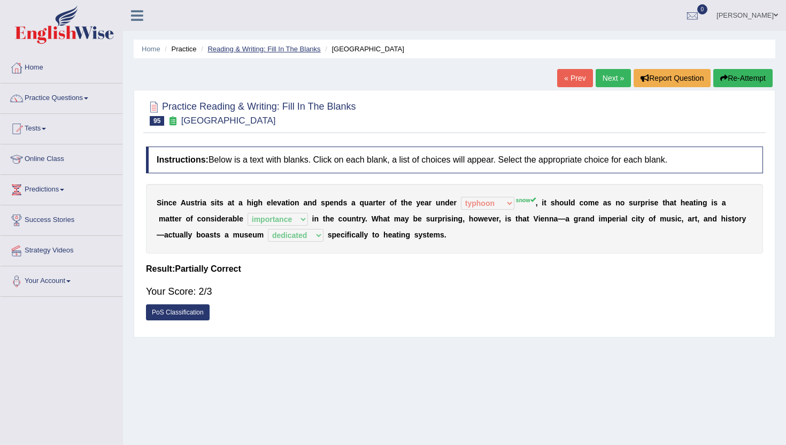
click at [271, 46] on link "Reading & Writing: Fill In The Blanks" at bounding box center [263, 49] width 113 height 8
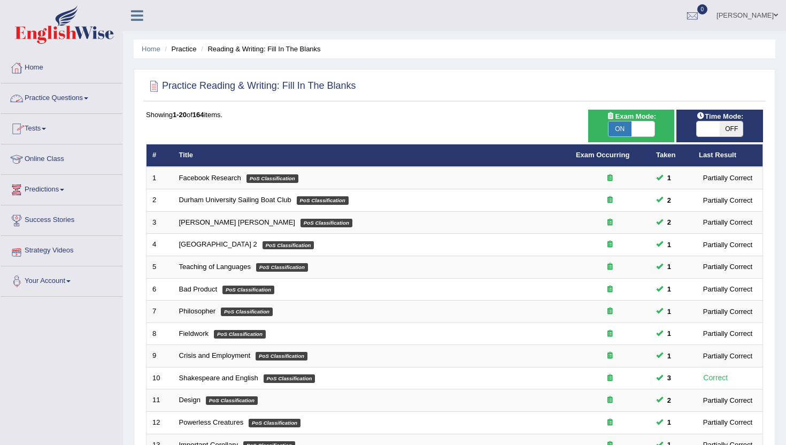
click at [46, 100] on link "Practice Questions" at bounding box center [62, 96] width 122 height 27
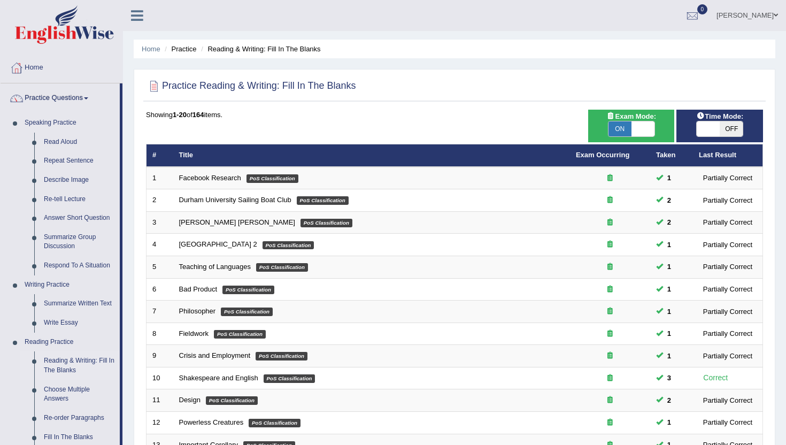
click at [125, 421] on div "Home Practice Reading & Writing: Fill In The Blanks Practice Reading & Writing:…" at bounding box center [454, 340] width 663 height 681
click at [64, 439] on link "Fill In The Blanks" at bounding box center [79, 437] width 81 height 19
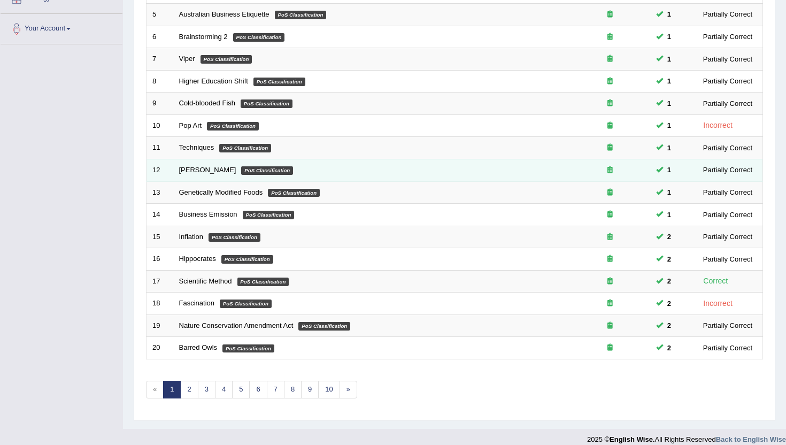
scroll to position [257, 0]
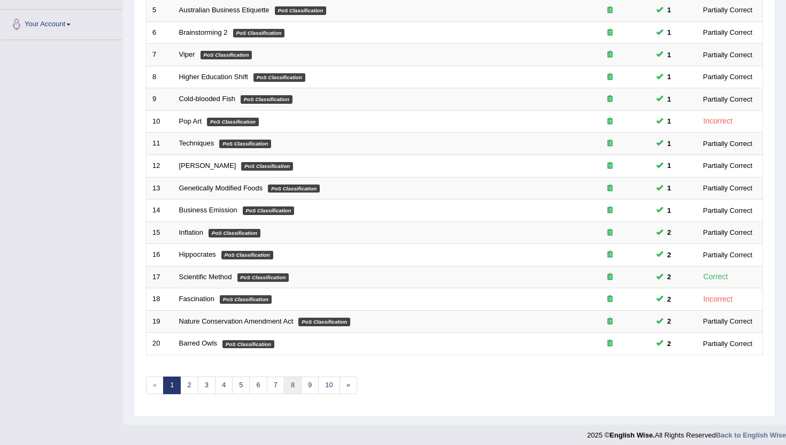
click at [292, 385] on link "8" at bounding box center [293, 385] width 18 height 18
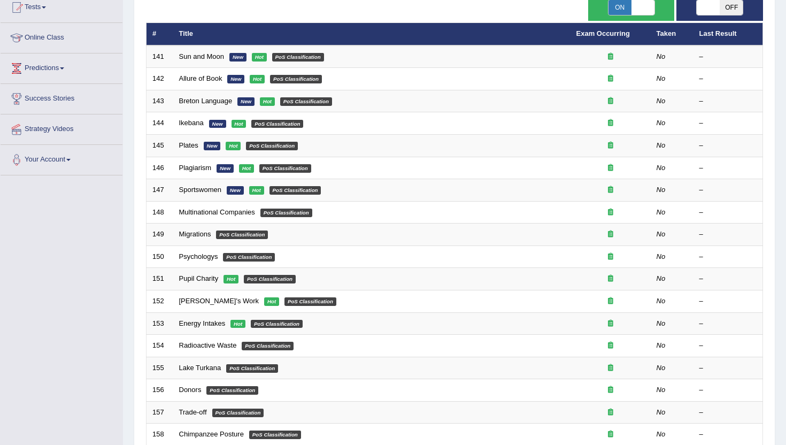
scroll to position [129, 0]
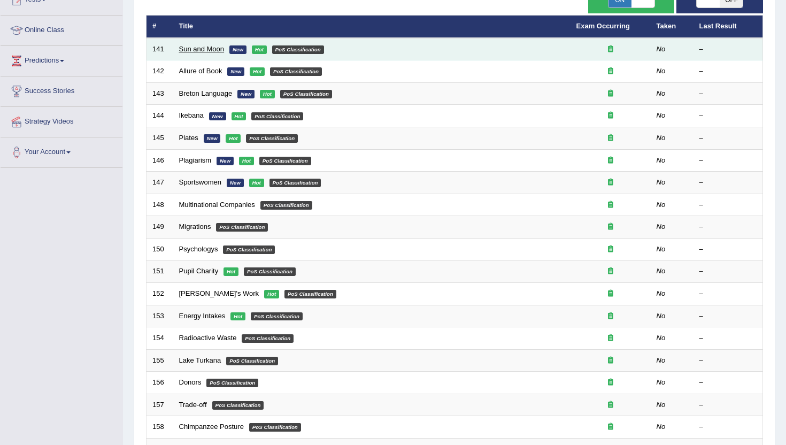
click at [200, 50] on link "Sun and Moon" at bounding box center [201, 49] width 45 height 8
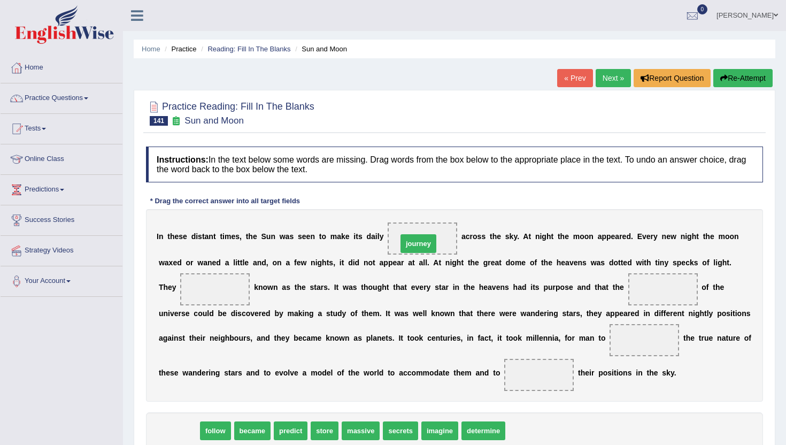
drag, startPoint x: 168, startPoint y: 433, endPoint x: 408, endPoint y: 246, distance: 303.8
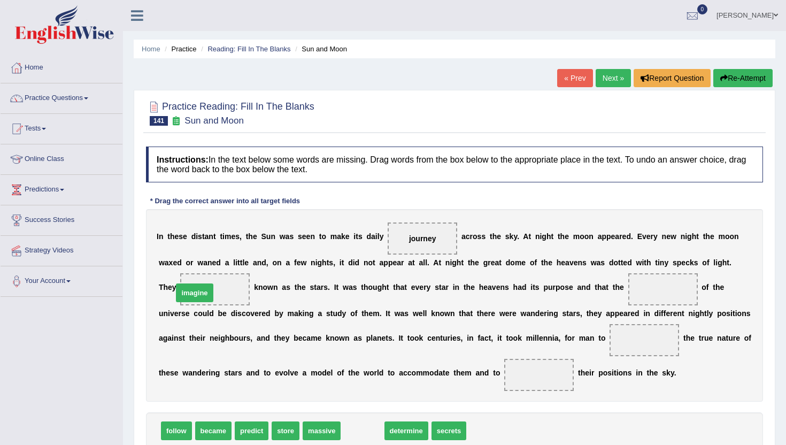
drag, startPoint x: 363, startPoint y: 437, endPoint x: 205, endPoint y: 296, distance: 211.2
click at [661, 291] on span at bounding box center [662, 289] width 69 height 32
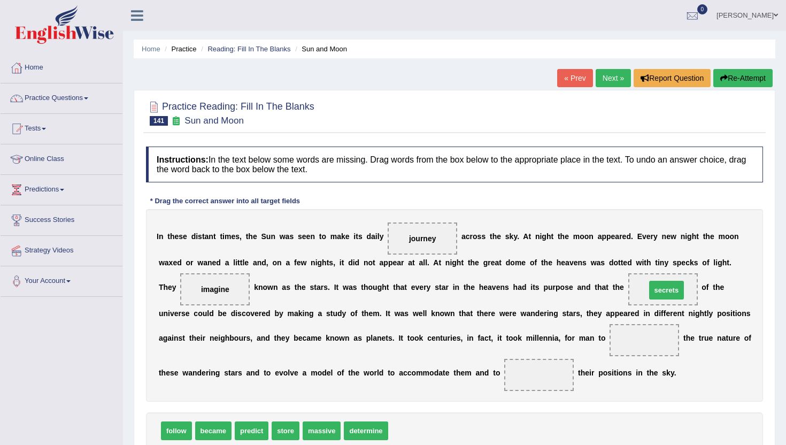
drag, startPoint x: 416, startPoint y: 436, endPoint x: 673, endPoint y: 297, distance: 292.2
drag, startPoint x: 253, startPoint y: 431, endPoint x: 644, endPoint y: 345, distance: 400.5
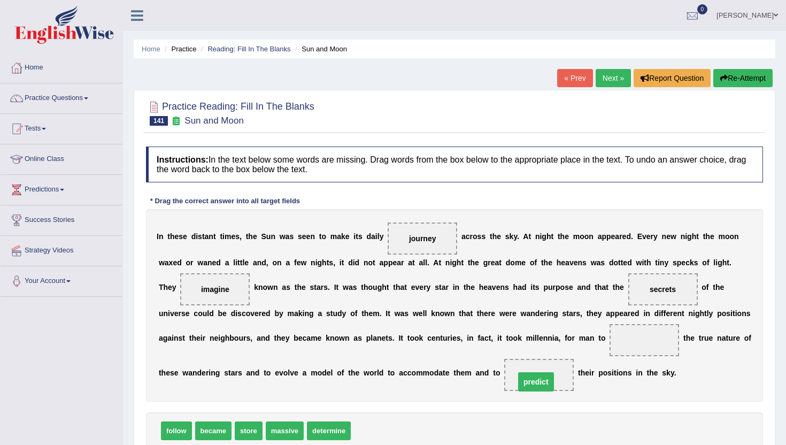
drag, startPoint x: 644, startPoint y: 337, endPoint x: 536, endPoint y: 379, distance: 116.2
drag, startPoint x: 177, startPoint y: 432, endPoint x: 647, endPoint y: 340, distance: 479.1
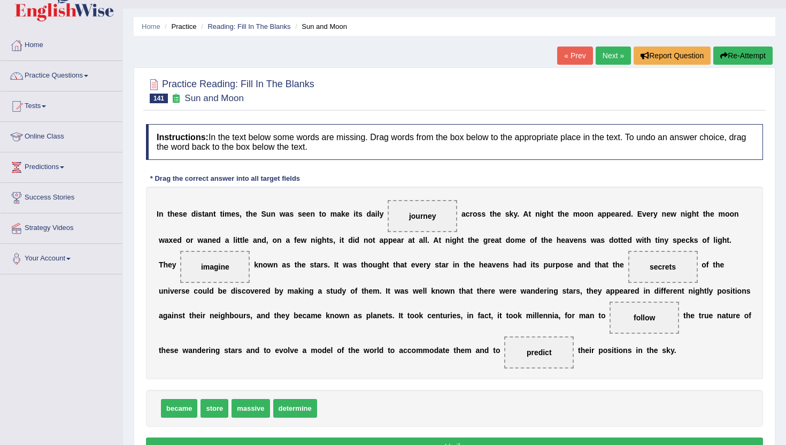
scroll to position [43, 0]
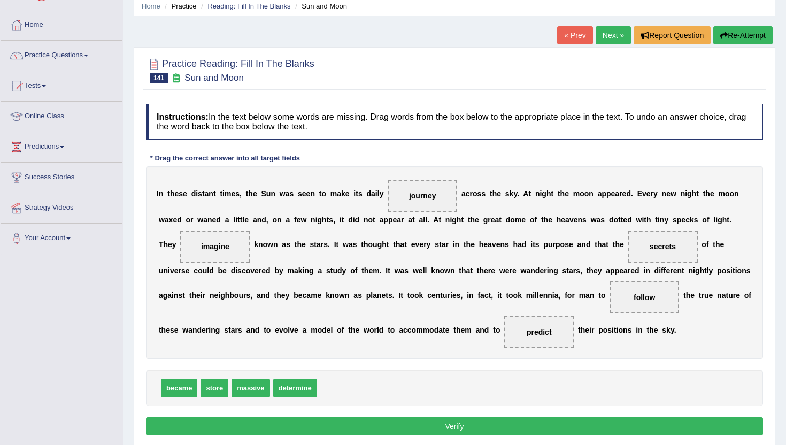
click at [564, 425] on button "Verify" at bounding box center [454, 426] width 617 height 18
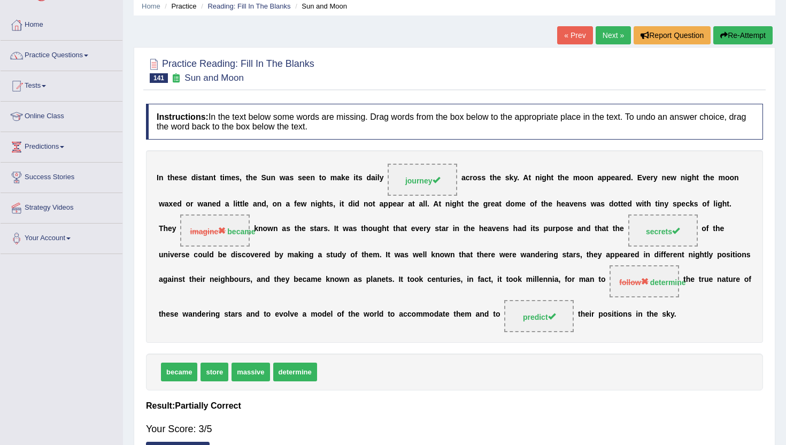
click at [605, 32] on link "Next »" at bounding box center [612, 35] width 35 height 18
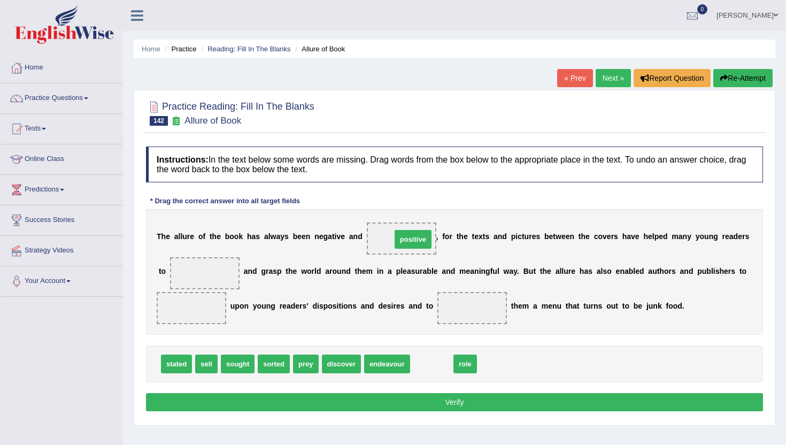
drag, startPoint x: 431, startPoint y: 367, endPoint x: 411, endPoint y: 248, distance: 120.2
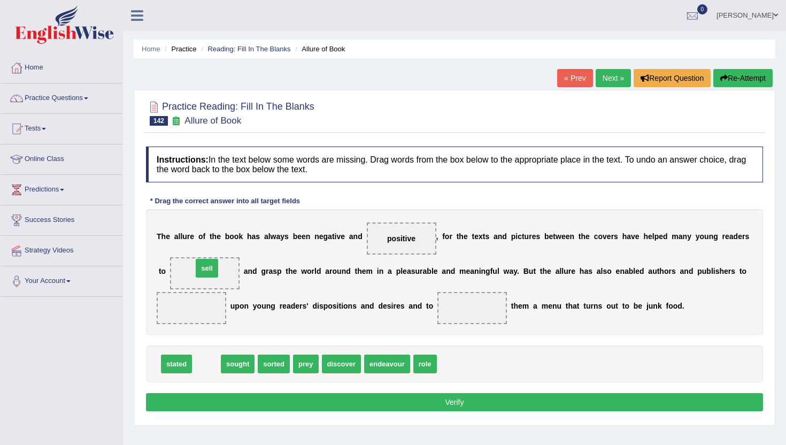
drag, startPoint x: 209, startPoint y: 363, endPoint x: 209, endPoint y: 270, distance: 93.0
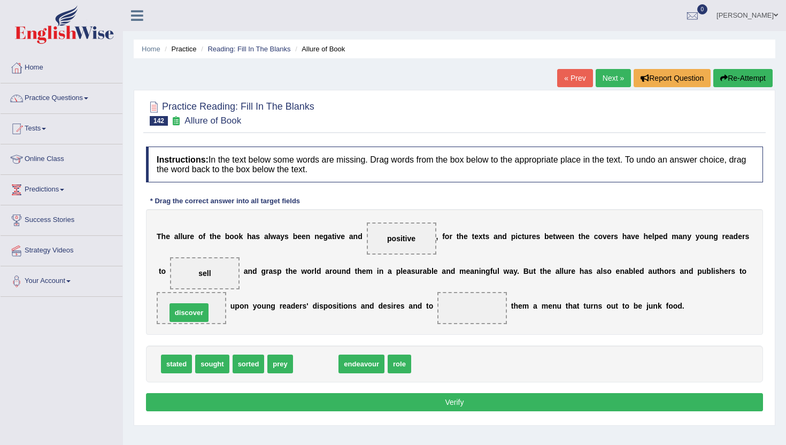
drag, startPoint x: 312, startPoint y: 368, endPoint x: 185, endPoint y: 318, distance: 136.1
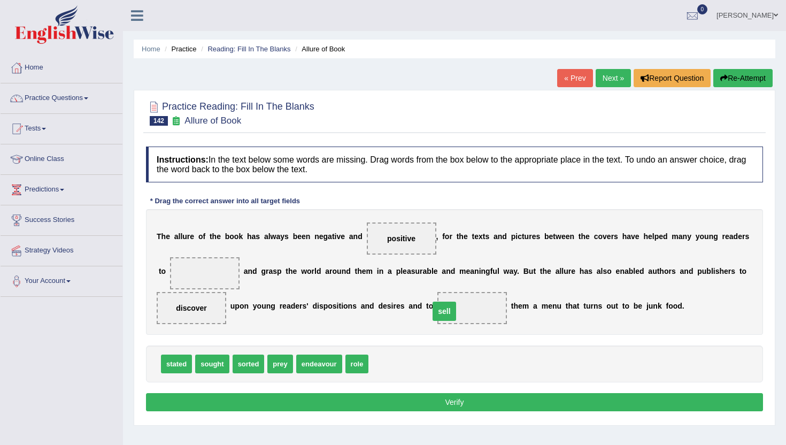
drag, startPoint x: 203, startPoint y: 273, endPoint x: 442, endPoint y: 310, distance: 242.4
click at [255, 364] on span "sorted" at bounding box center [248, 363] width 32 height 19
drag, startPoint x: 255, startPoint y: 364, endPoint x: 189, endPoint y: 363, distance: 66.8
drag, startPoint x: 170, startPoint y: 367, endPoint x: 159, endPoint y: 371, distance: 11.5
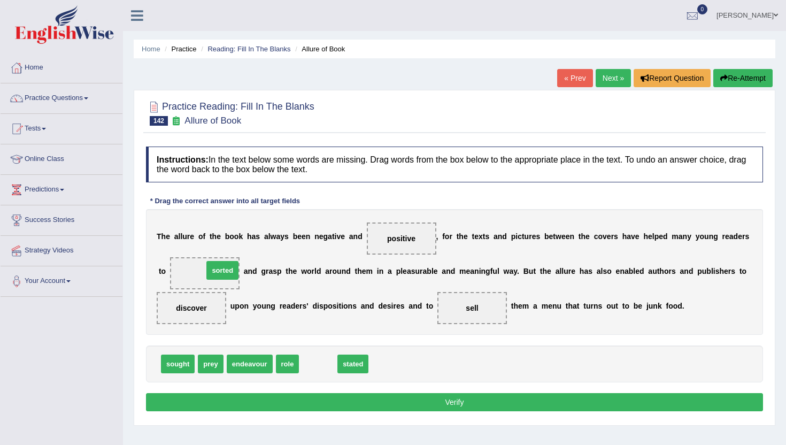
drag, startPoint x: 323, startPoint y: 366, endPoint x: 227, endPoint y: 272, distance: 134.5
click at [247, 414] on div "Instructions: In the text below some words are missing. Drag words from the box…" at bounding box center [454, 280] width 622 height 278
click at [247, 409] on button "Verify" at bounding box center [454, 402] width 617 height 18
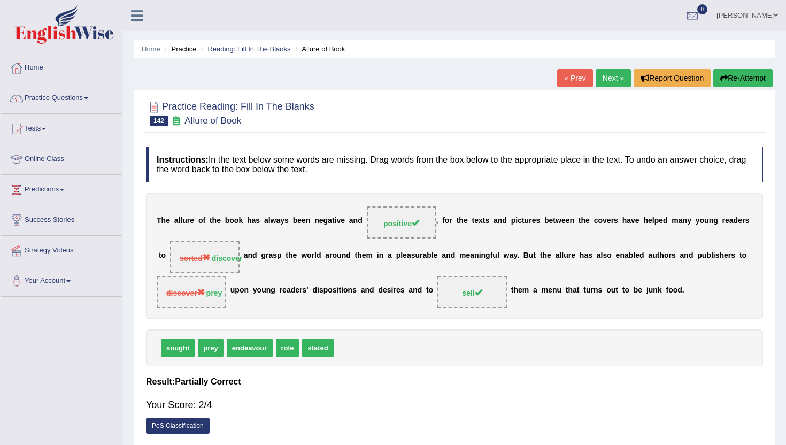
click at [602, 86] on link "Next »" at bounding box center [612, 78] width 35 height 18
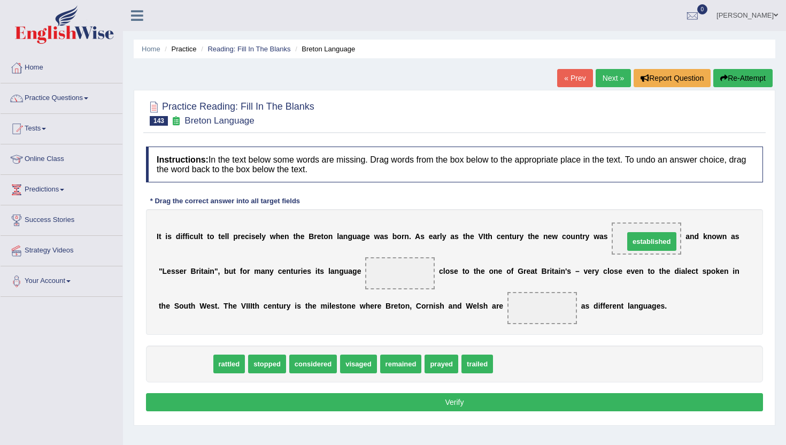
drag, startPoint x: 181, startPoint y: 369, endPoint x: 650, endPoint y: 248, distance: 484.1
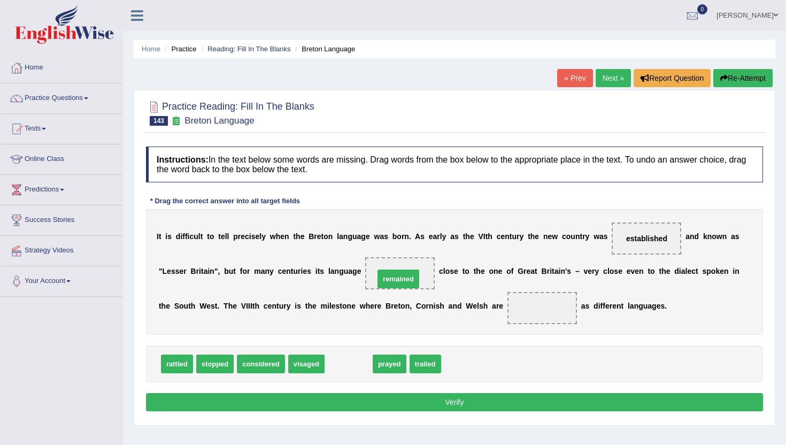
drag, startPoint x: 356, startPoint y: 363, endPoint x: 408, endPoint y: 276, distance: 101.1
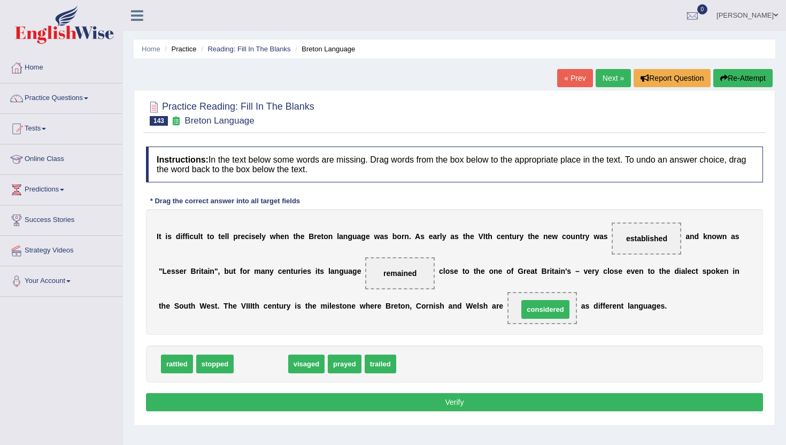
drag, startPoint x: 255, startPoint y: 363, endPoint x: 540, endPoint y: 306, distance: 290.4
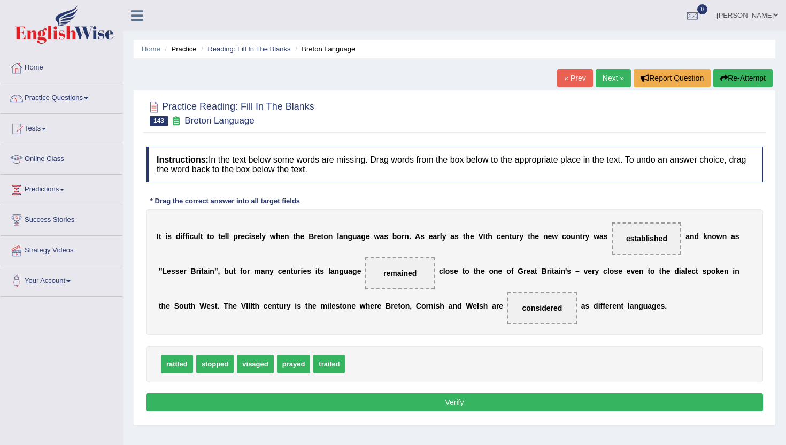
click at [525, 406] on button "Verify" at bounding box center [454, 402] width 617 height 18
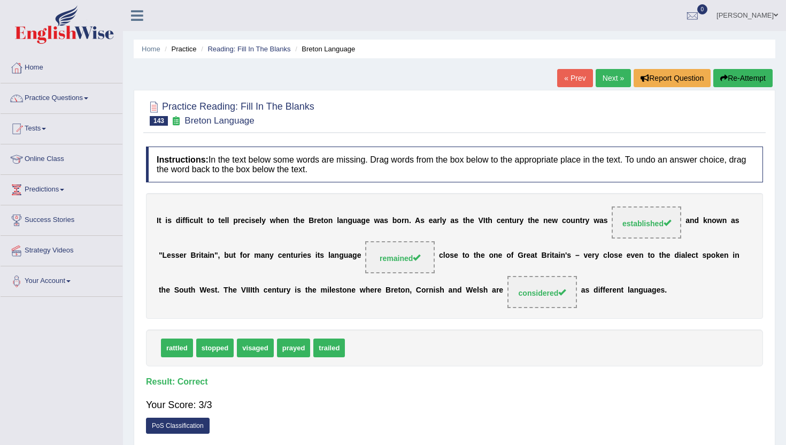
click at [605, 75] on link "Next »" at bounding box center [612, 78] width 35 height 18
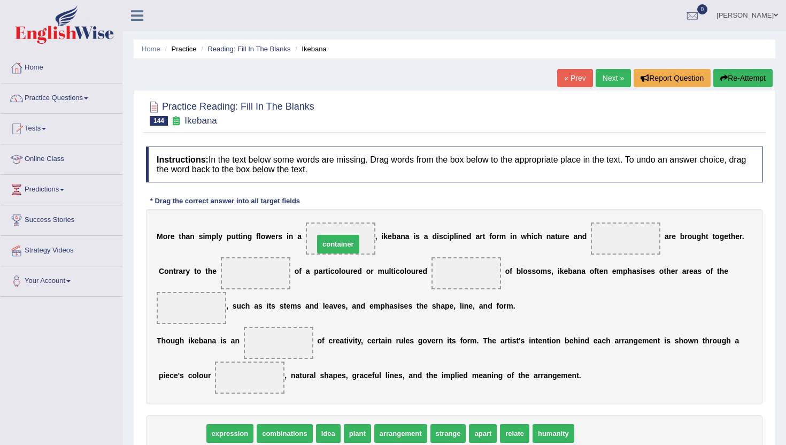
drag, startPoint x: 186, startPoint y: 437, endPoint x: 343, endPoint y: 247, distance: 245.2
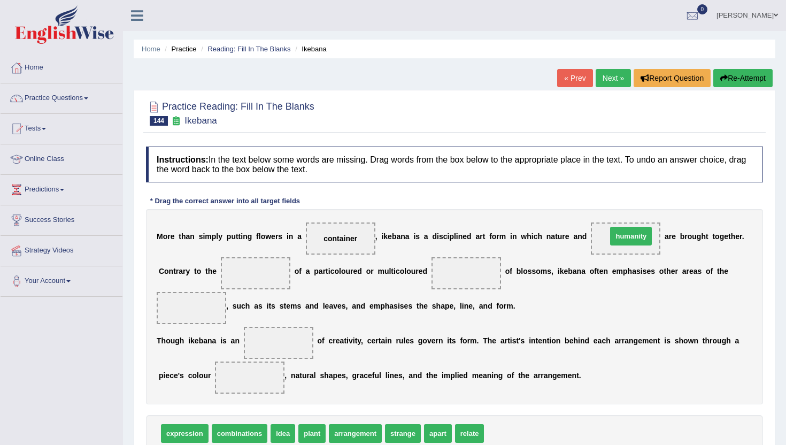
drag, startPoint x: 502, startPoint y: 434, endPoint x: 624, endPoint y: 239, distance: 230.0
drag, startPoint x: 285, startPoint y: 434, endPoint x: 270, endPoint y: 277, distance: 157.8
drag, startPoint x: 250, startPoint y: 273, endPoint x: 460, endPoint y: 440, distance: 268.8
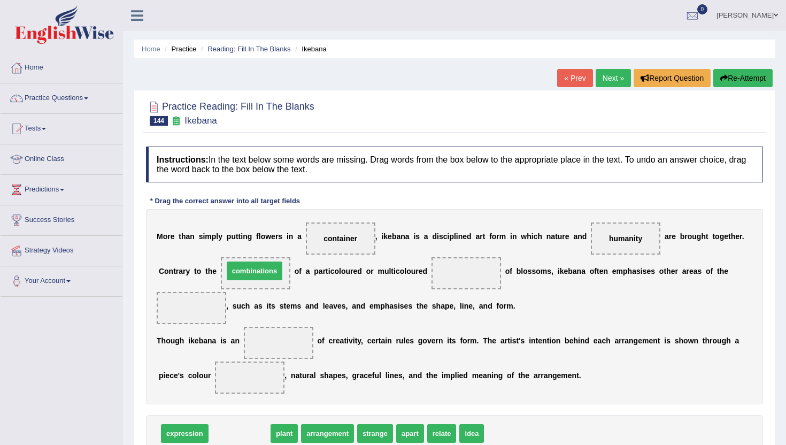
drag, startPoint x: 245, startPoint y: 431, endPoint x: 260, endPoint y: 269, distance: 162.6
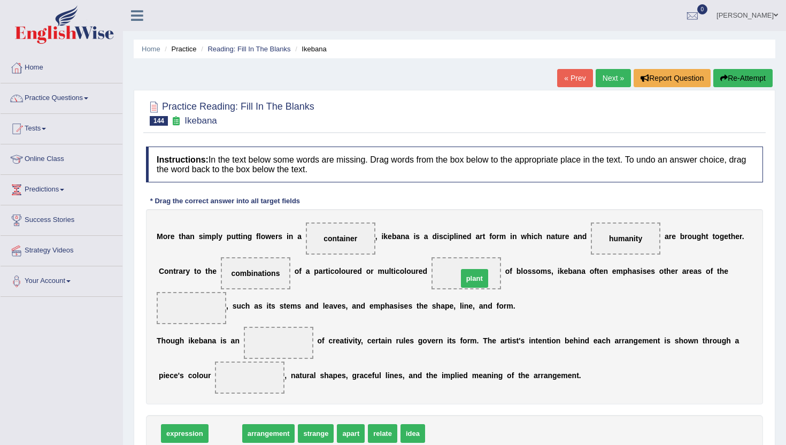
drag, startPoint x: 220, startPoint y: 433, endPoint x: 469, endPoint y: 278, distance: 293.3
drag, startPoint x: 465, startPoint y: 265, endPoint x: 463, endPoint y: 270, distance: 5.8
click at [464, 270] on span "plant" at bounding box center [465, 273] width 69 height 32
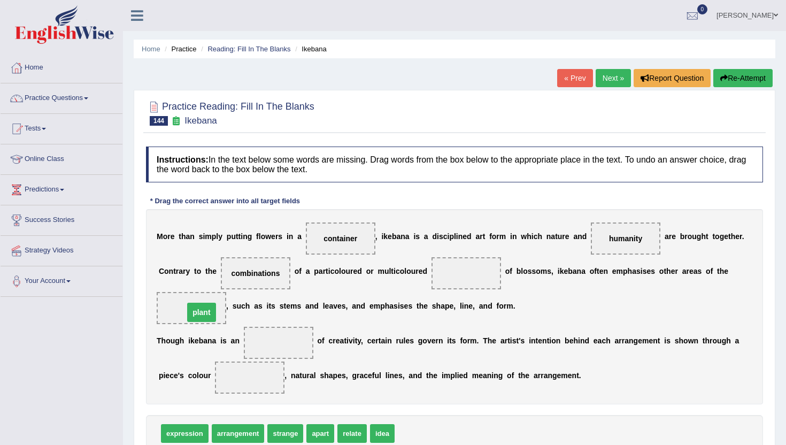
drag, startPoint x: 463, startPoint y: 270, endPoint x: 199, endPoint y: 309, distance: 266.9
drag, startPoint x: 244, startPoint y: 268, endPoint x: 450, endPoint y: 268, distance: 206.3
drag, startPoint x: 381, startPoint y: 435, endPoint x: 265, endPoint y: 273, distance: 199.2
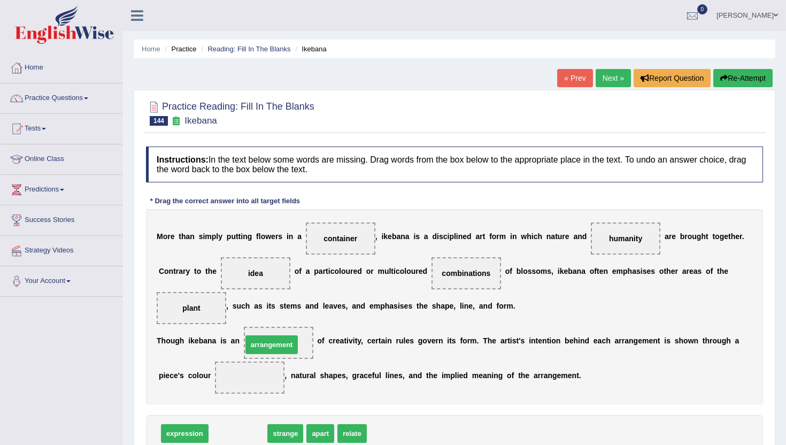
drag, startPoint x: 228, startPoint y: 438, endPoint x: 261, endPoint y: 349, distance: 94.9
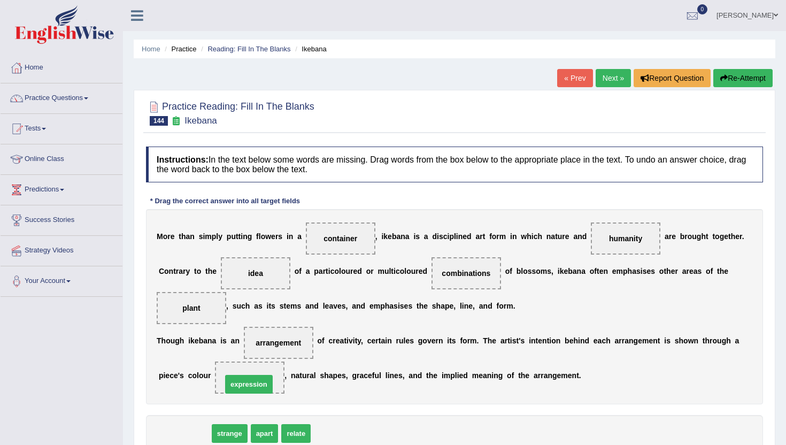
drag, startPoint x: 176, startPoint y: 436, endPoint x: 240, endPoint y: 387, distance: 80.8
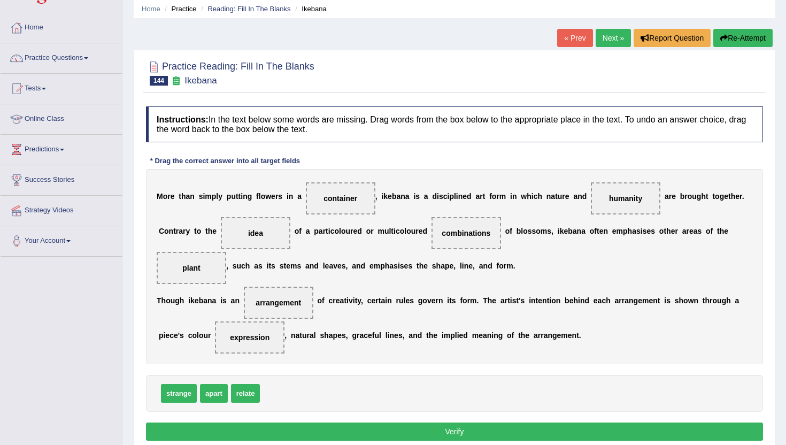
scroll to position [43, 0]
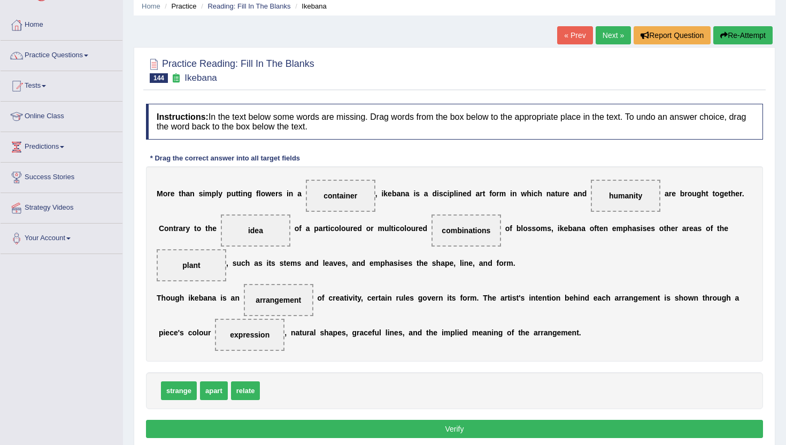
click at [261, 433] on button "Verify" at bounding box center [454, 428] width 617 height 18
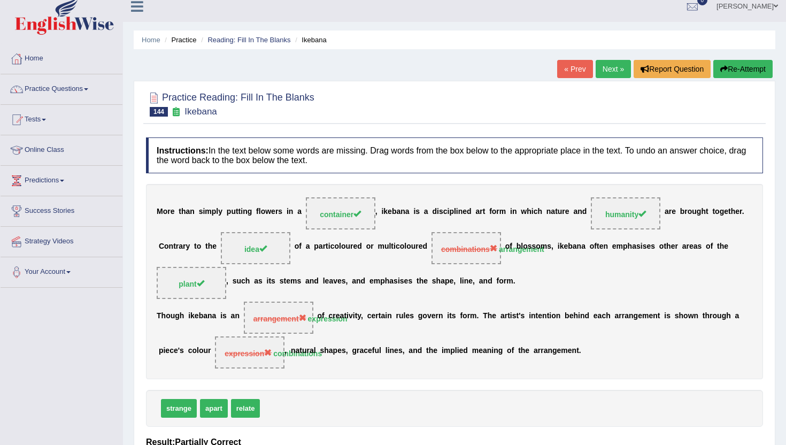
scroll to position [0, 0]
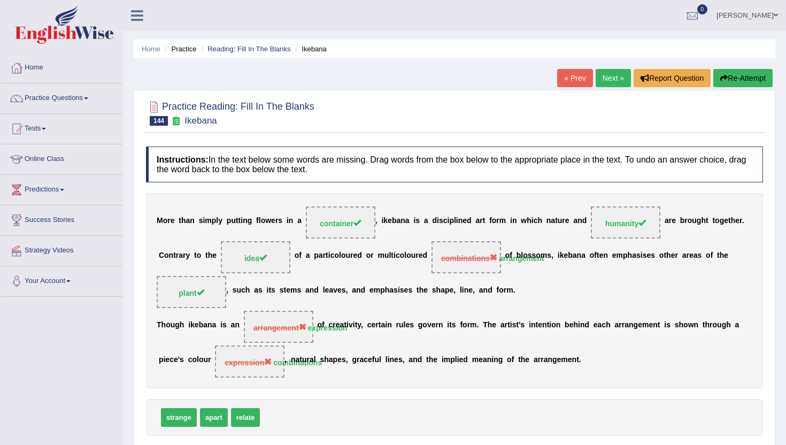
click at [608, 78] on link "Next »" at bounding box center [612, 78] width 35 height 18
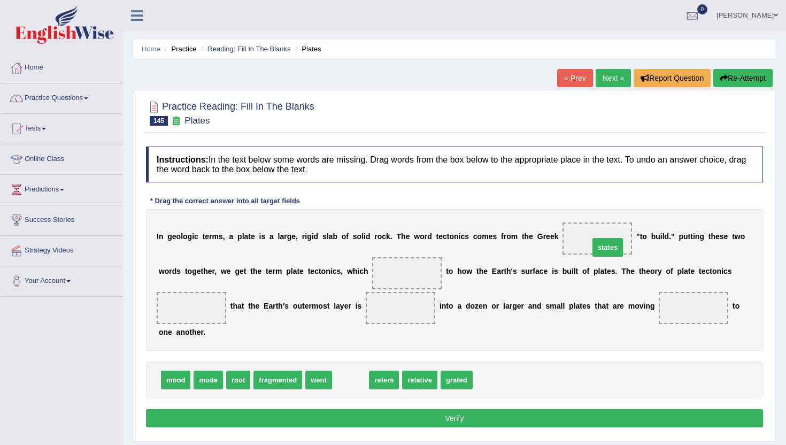
drag, startPoint x: 352, startPoint y: 382, endPoint x: 609, endPoint y: 248, distance: 289.5
drag, startPoint x: 347, startPoint y: 384, endPoint x: 399, endPoint y: 281, distance: 115.7
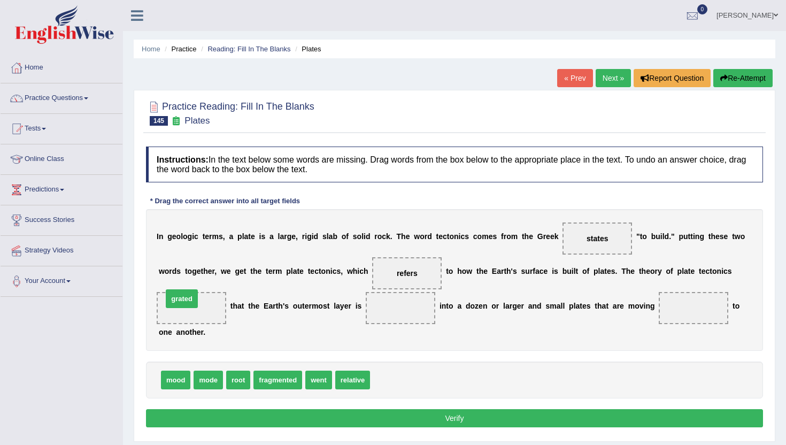
drag, startPoint x: 393, startPoint y: 379, endPoint x: 185, endPoint y: 298, distance: 222.7
drag, startPoint x: 186, startPoint y: 307, endPoint x: 401, endPoint y: 401, distance: 234.0
drag, startPoint x: 270, startPoint y: 382, endPoint x: 177, endPoint y: 310, distance: 116.9
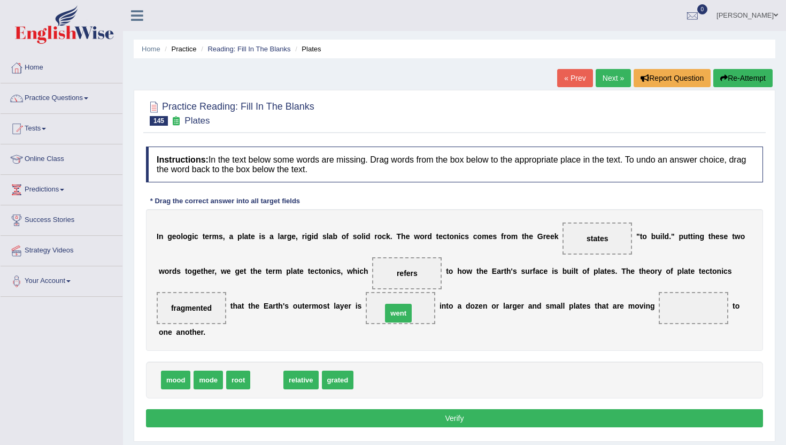
drag, startPoint x: 269, startPoint y: 383, endPoint x: 401, endPoint y: 316, distance: 147.5
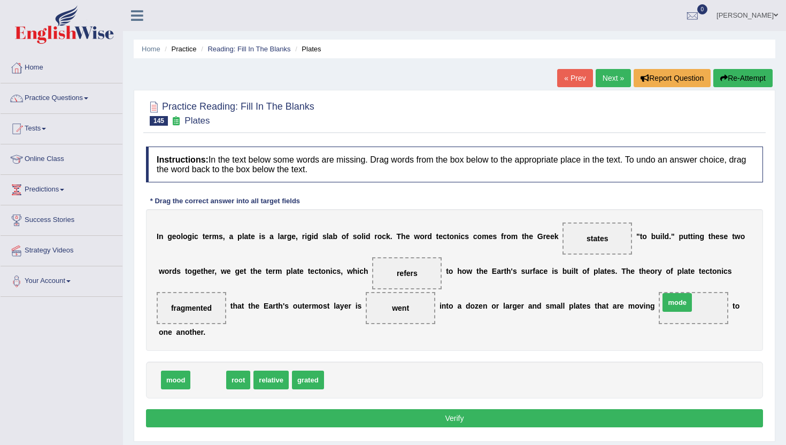
drag, startPoint x: 210, startPoint y: 379, endPoint x: 677, endPoint y: 308, distance: 472.5
click at [236, 428] on div "Instructions: In the text below some words are missing. Drag words from the box…" at bounding box center [454, 288] width 622 height 294
click at [236, 425] on button "Verify" at bounding box center [454, 418] width 617 height 18
